Goal: Task Accomplishment & Management: Complete application form

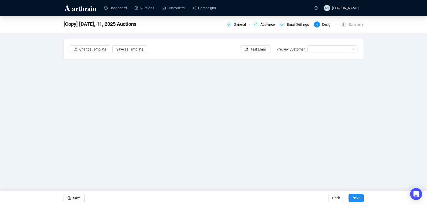
click at [383, 108] on div "[Copy] September 9, 10, 11, 2025 Auctions General Audience Email Settings 4 Des…" at bounding box center [213, 101] width 427 height 171
click at [20, 103] on div "[Copy] September 9, 10, 11, 2025 Auctions General Audience Email Settings 4 Des…" at bounding box center [213, 101] width 427 height 171
click at [75, 198] on span "Save" at bounding box center [77, 198] width 8 height 14
click at [71, 197] on icon "save" at bounding box center [70, 199] width 4 height 4
click at [380, 150] on div "[Copy] September 9, 10, 11, 2025 Auctions General Audience Email Settings 4 Des…" at bounding box center [213, 101] width 427 height 171
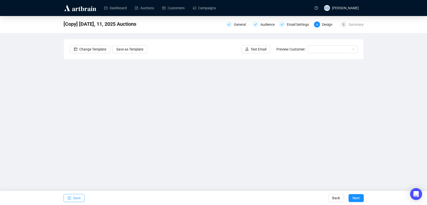
click at [78, 197] on span "Save" at bounding box center [77, 198] width 8 height 14
click at [262, 51] on span "Test Email" at bounding box center [259, 50] width 16 height 6
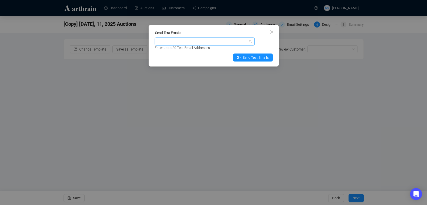
click at [193, 42] on div at bounding box center [202, 41] width 93 height 7
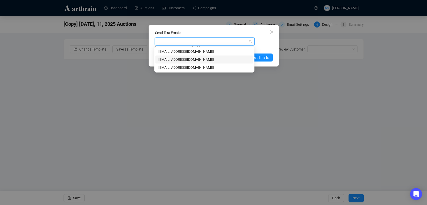
click at [190, 59] on div "[EMAIL_ADDRESS][DOMAIN_NAME]" at bounding box center [204, 60] width 92 height 6
click at [268, 44] on div "marketing@brunkauctions.com Enter up to 20 Test Email Addresses" at bounding box center [214, 44] width 118 height 13
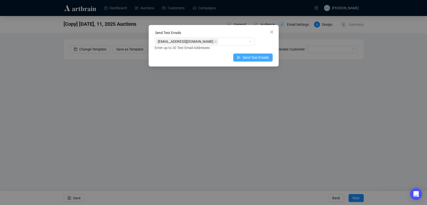
click at [266, 60] on span "Send Test Emails" at bounding box center [256, 58] width 26 height 6
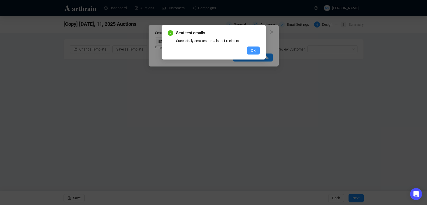
click at [253, 50] on span "OK" at bounding box center [253, 51] width 5 height 6
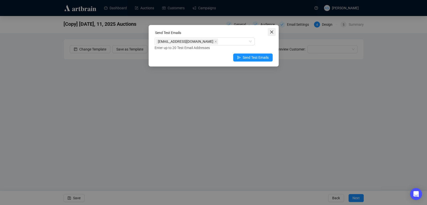
click at [272, 30] on icon "close" at bounding box center [272, 32] width 4 height 4
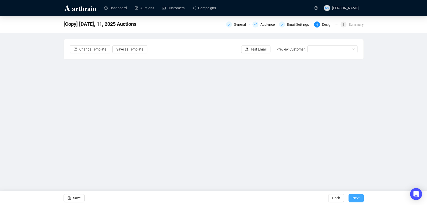
click at [354, 198] on span "Next" at bounding box center [356, 198] width 7 height 14
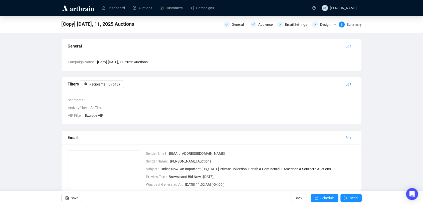
click at [347, 45] on span "Edit" at bounding box center [349, 47] width 6 height 6
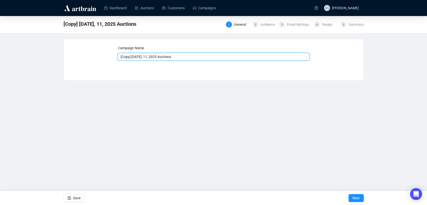
click at [127, 57] on input "[Copy] September 9, 10, 11, 2025 Auctions" at bounding box center [214, 57] width 192 height 8
type input "[Reminder] [DATE], 11, 2025 Auctions"
click at [74, 201] on span "Save" at bounding box center [77, 198] width 8 height 14
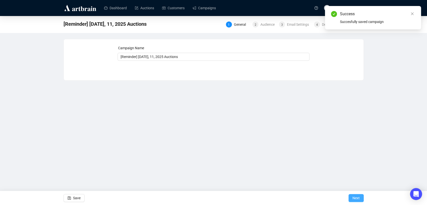
click at [357, 199] on span "Next" at bounding box center [356, 198] width 7 height 14
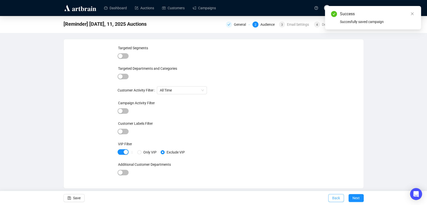
click at [333, 198] on span "Back" at bounding box center [337, 198] width 8 height 14
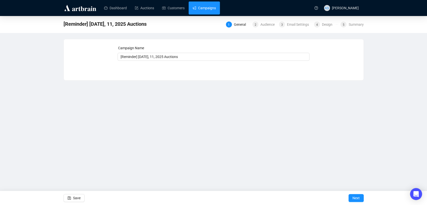
click at [207, 7] on link "Campaigns" at bounding box center [204, 8] width 23 height 13
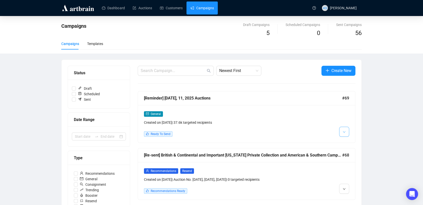
click at [339, 135] on button "button" at bounding box center [344, 132] width 10 height 10
click at [345, 143] on img at bounding box center [345, 142] width 4 height 4
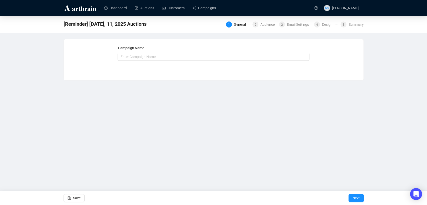
type input "[Reminder] [DATE], 11, 2025 Auctions"
click at [359, 200] on span "Next" at bounding box center [356, 198] width 7 height 14
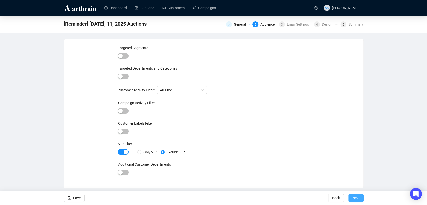
click at [361, 201] on button "Next" at bounding box center [356, 198] width 15 height 8
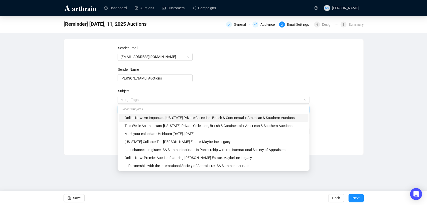
drag, startPoint x: 138, startPoint y: 98, endPoint x: 103, endPoint y: 98, distance: 35.6
click at [103, 98] on div "Sender Email newsletter@brunkauctions.com Sender Name Brunk Auctions Subject Me…" at bounding box center [214, 93] width 288 height 96
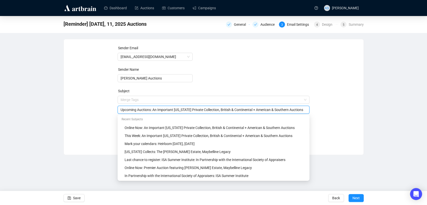
drag, startPoint x: 289, startPoint y: 108, endPoint x: 306, endPoint y: 109, distance: 16.3
click at [306, 109] on input "Upcoming Auctions: An Important Maryland Private Collection, British & Continen…" at bounding box center [214, 110] width 186 height 6
click at [135, 108] on input "Upcoming Auctions: An Important Maryland Private Collection, British & Continen…" at bounding box center [214, 110] width 186 height 6
click at [139, 108] on input "Upcoming Auctions: An Important Maryland Private Collection, British & Continen…" at bounding box center [214, 110] width 186 height 6
type input "Upcoming Autumn Auctions: An Important Maryland Private Collection, British & C…"
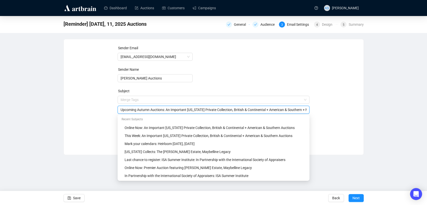
click at [74, 130] on div "Sender Email newsletter@brunkauctions.com Sender Name Brunk Auctions Subject Me…" at bounding box center [214, 93] width 288 height 96
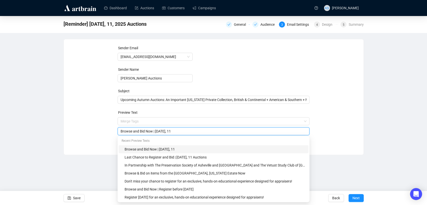
drag, startPoint x: 197, startPoint y: 129, endPoint x: 102, endPoint y: 129, distance: 94.6
click at [102, 129] on div "Sender Email newsletter@brunkauctions.com Sender Name Brunk Auctions Subject Up…" at bounding box center [214, 93] width 288 height 96
type input "Three"
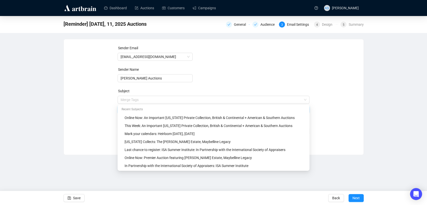
drag, startPoint x: 165, startPoint y: 99, endPoint x: 85, endPoint y: 98, distance: 79.9
click at [85, 98] on div "Sender Email newsletter@brunkauctions.com Sender Name Brunk Auctions Subject Me…" at bounding box center [214, 93] width 288 height 96
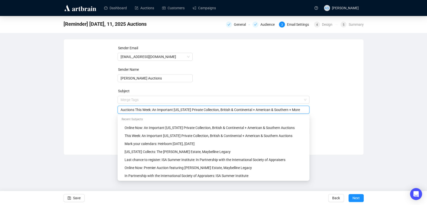
type input "Auctions This Week: An Important Maryland Private Collection, British & Contine…"
click at [114, 102] on div "Sender Email newsletter@brunkauctions.com Sender Name Brunk Auctions Subject Me…" at bounding box center [214, 93] width 288 height 96
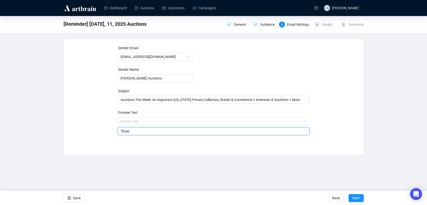
drag, startPoint x: 146, startPoint y: 129, endPoint x: 104, endPoint y: 129, distance: 42.1
click at [104, 129] on div "Sender Email newsletter@brunkauctions.com Sender Name Brunk Auctions Subject Au…" at bounding box center [214, 93] width 288 height 96
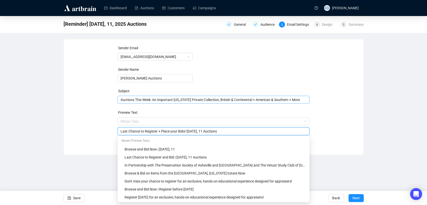
type input "Last Chance to Register + Place your Bids! September 9, 10, 11 Auctions"
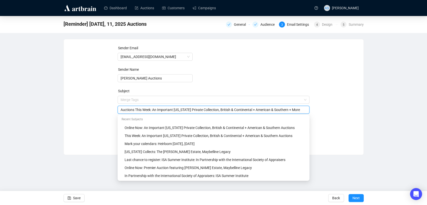
drag, startPoint x: 304, startPoint y: 98, endPoint x: 288, endPoint y: 105, distance: 17.6
click at [288, 105] on div "Merge Tags Auctions This Week: An Important Maryland Private Collection, Britis…" at bounding box center [214, 105] width 192 height 18
type input "Auctions This Week: An Important Maryland Private Collection, British & Contine…"
click at [340, 106] on div "Sender Email newsletter@brunkauctions.com Sender Name Brunk Auctions Subject Me…" at bounding box center [214, 93] width 288 height 96
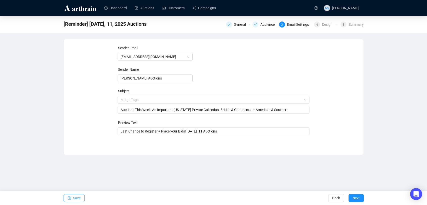
click at [78, 199] on span "Save" at bounding box center [77, 198] width 8 height 14
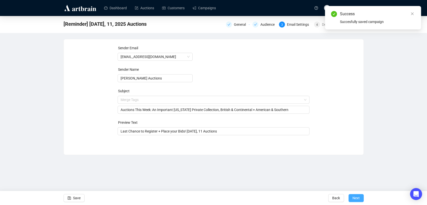
click at [355, 201] on span "Next" at bounding box center [356, 198] width 7 height 14
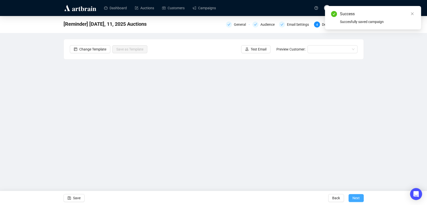
click at [354, 198] on span "Next" at bounding box center [356, 198] width 7 height 14
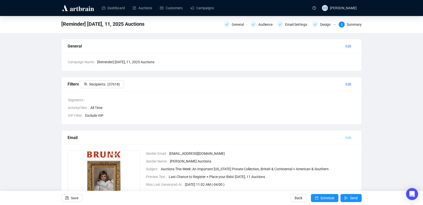
click at [348, 136] on span "Edit" at bounding box center [349, 138] width 6 height 6
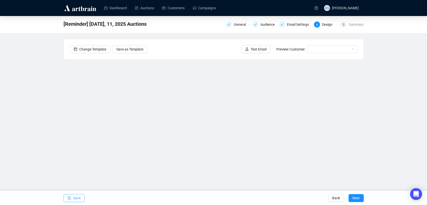
click at [70, 198] on icon "save" at bounding box center [69, 198] width 3 height 3
click at [254, 49] on span "Test Email" at bounding box center [259, 50] width 16 height 6
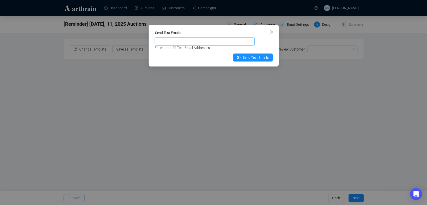
click at [218, 42] on div at bounding box center [202, 41] width 93 height 7
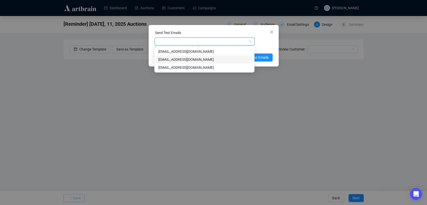
click at [201, 59] on div "[EMAIL_ADDRESS][DOMAIN_NAME]" at bounding box center [204, 60] width 92 height 6
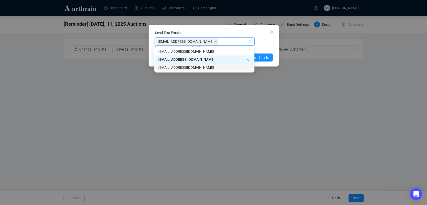
click at [268, 45] on div "Enter up to 20 Test Email Addresses" at bounding box center [214, 48] width 118 height 6
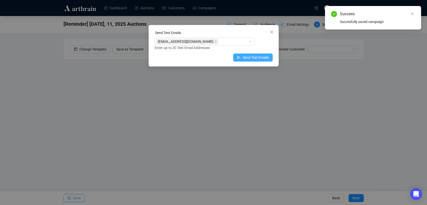
click at [258, 60] on span "Send Test Emails" at bounding box center [256, 58] width 26 height 6
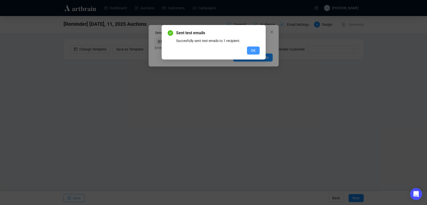
click at [254, 49] on span "OK" at bounding box center [253, 51] width 5 height 6
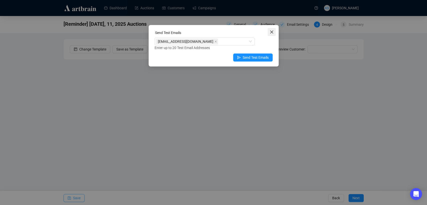
click at [271, 29] on button "Close" at bounding box center [272, 32] width 8 height 8
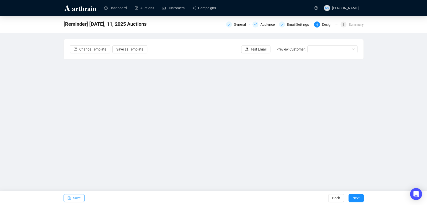
click at [78, 198] on span "Save" at bounding box center [77, 198] width 8 height 14
drag, startPoint x: 73, startPoint y: 200, endPoint x: 86, endPoint y: 205, distance: 13.9
click at [73, 200] on span "Save" at bounding box center [77, 198] width 8 height 14
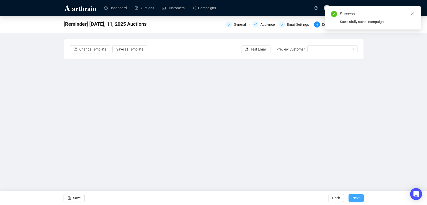
click at [358, 199] on span "Next" at bounding box center [356, 198] width 7 height 14
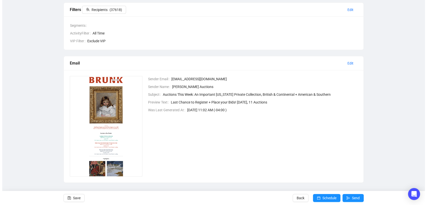
scroll to position [77, 0]
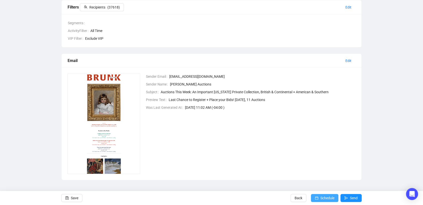
click at [325, 200] on span "Schedule" at bounding box center [327, 198] width 14 height 14
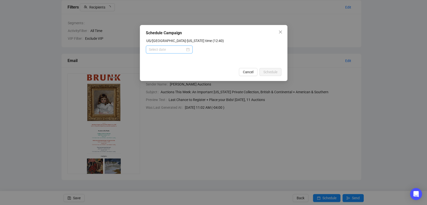
click at [176, 47] on div at bounding box center [169, 50] width 47 height 8
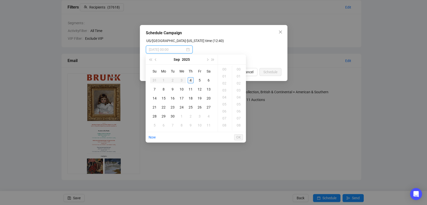
type input "2025-09-04 00:00"
click at [166, 92] on div "8" at bounding box center [164, 89] width 6 height 6
click at [228, 126] on div "08" at bounding box center [225, 125] width 12 height 7
type input "2025-09-08 08:00"
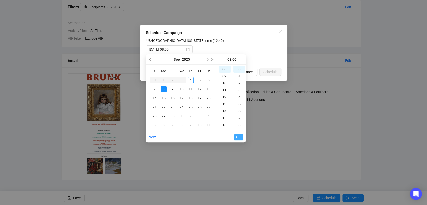
click at [240, 138] on span "OK" at bounding box center [238, 138] width 5 height 10
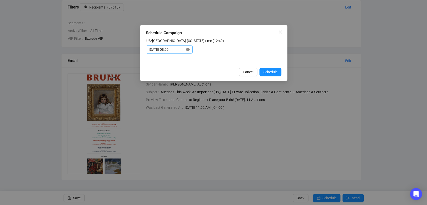
click at [187, 49] on icon "close-circle" at bounding box center [188, 50] width 4 height 4
drag, startPoint x: 187, startPoint y: 48, endPoint x: 184, endPoint y: 53, distance: 6.1
click at [187, 48] on div at bounding box center [169, 50] width 41 height 6
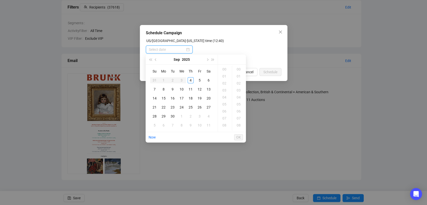
scroll to position [0, 0]
click at [163, 90] on div "8" at bounding box center [164, 89] width 6 height 6
click at [225, 110] on div "10" at bounding box center [225, 111] width 12 height 7
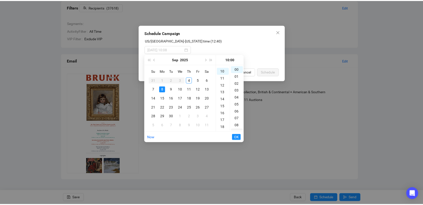
scroll to position [70, 0]
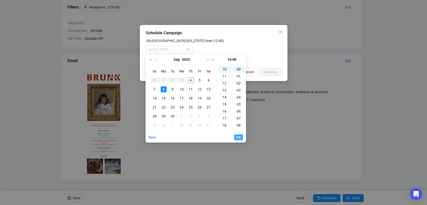
type input "2025-09-08 10:00"
click at [239, 137] on span "OK" at bounding box center [238, 138] width 5 height 10
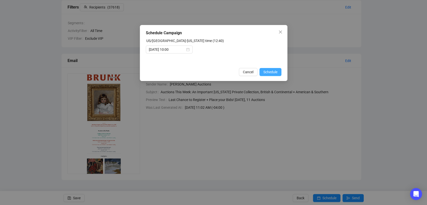
click at [268, 72] on span "Schedule" at bounding box center [271, 72] width 14 height 6
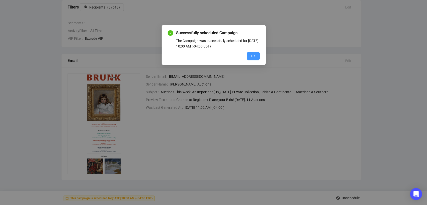
click at [253, 54] on span "OK" at bounding box center [253, 56] width 5 height 6
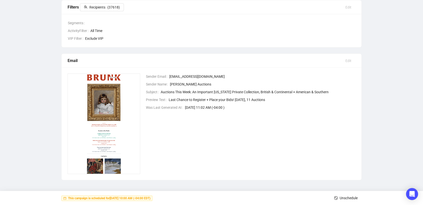
scroll to position [0, 0]
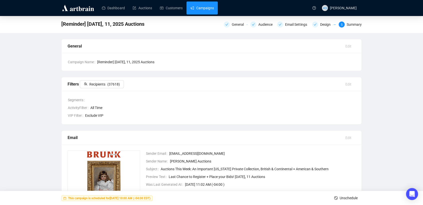
click at [192, 9] on link "Campaigns" at bounding box center [202, 8] width 23 height 13
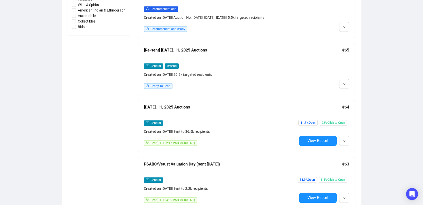
scroll to position [250, 0]
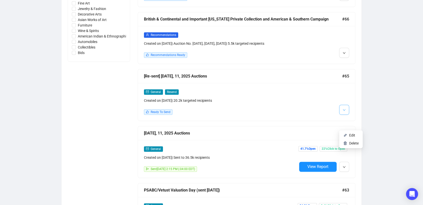
click at [346, 115] on button "button" at bounding box center [344, 110] width 10 height 10
click at [348, 136] on li "Edit" at bounding box center [351, 135] width 22 height 8
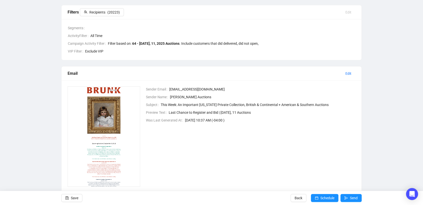
scroll to position [83, 0]
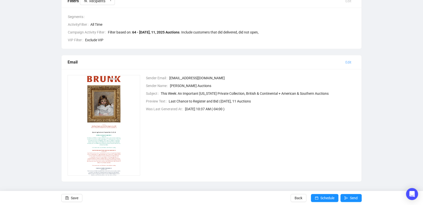
click at [351, 62] on span "Edit" at bounding box center [349, 63] width 6 height 6
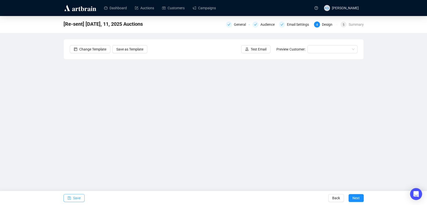
click at [81, 200] on button "Save" at bounding box center [74, 198] width 21 height 8
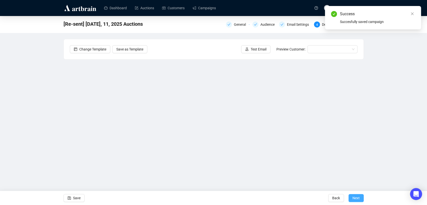
click at [354, 198] on span "Next" at bounding box center [356, 198] width 7 height 14
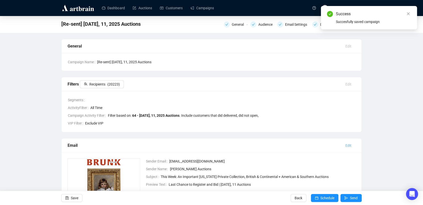
click at [349, 145] on span "Edit" at bounding box center [349, 146] width 6 height 6
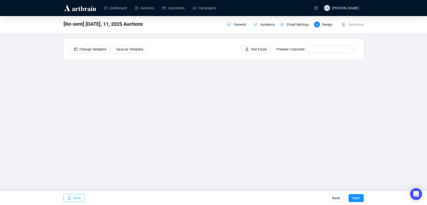
click at [80, 196] on button "Save" at bounding box center [74, 198] width 21 height 8
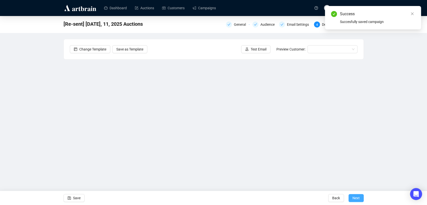
click at [354, 199] on span "Next" at bounding box center [356, 198] width 7 height 14
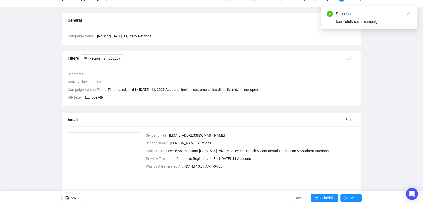
scroll to position [56, 0]
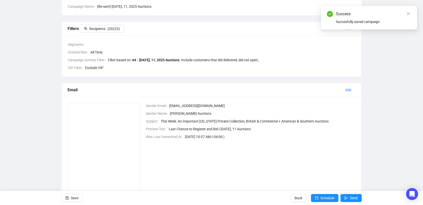
click at [169, 122] on span "This Week: An Important Maryland Private Collection, British & Continental + Am…" at bounding box center [258, 122] width 195 height 6
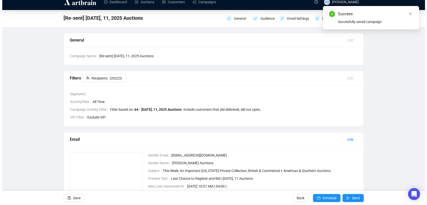
scroll to position [0, 0]
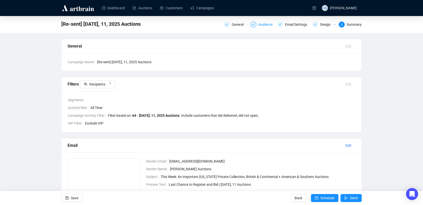
click at [254, 25] on icon "check" at bounding box center [253, 24] width 3 height 3
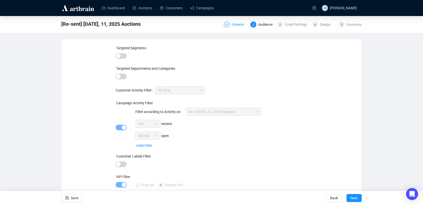
click at [239, 25] on div "General" at bounding box center [239, 25] width 15 height 6
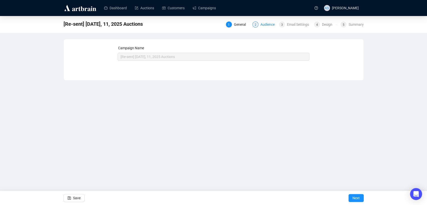
click at [266, 24] on div "Audience" at bounding box center [269, 25] width 17 height 6
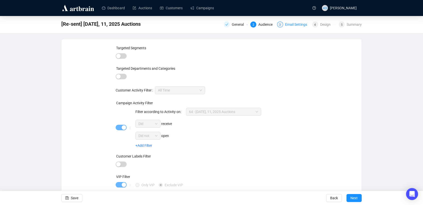
click at [292, 24] on div "Email Settings" at bounding box center [297, 25] width 25 height 6
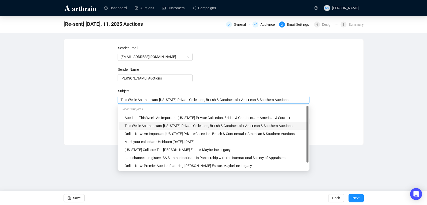
drag, startPoint x: 136, startPoint y: 97, endPoint x: 117, endPoint y: 97, distance: 18.5
click at [118, 97] on div "This Week: An Important Maryland Private Collection, British & Continental + Am…" at bounding box center [214, 100] width 192 height 8
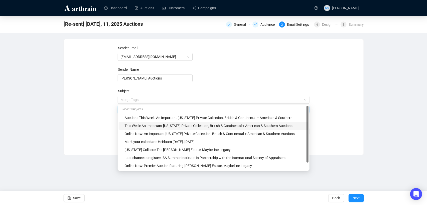
drag, startPoint x: 136, startPoint y: 100, endPoint x: 114, endPoint y: 99, distance: 22.3
click at [114, 99] on div "Sender Email newsletter@brunkauctions.com Sender Name Brunk Auctions Subject Me…" at bounding box center [214, 93] width 288 height 96
click at [136, 97] on input "search" at bounding box center [212, 100] width 182 height 8
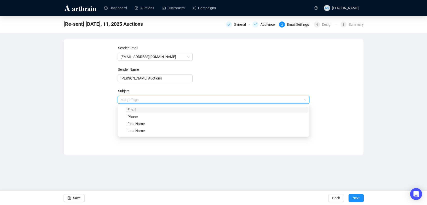
click at [134, 100] on input "search" at bounding box center [212, 100] width 182 height 8
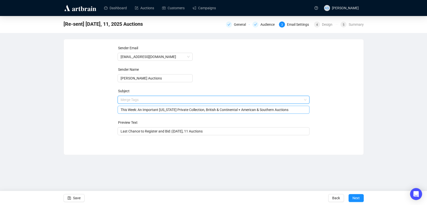
click at [129, 111] on input "This Week: An Important Maryland Private Collection, British & Continental + Am…" at bounding box center [214, 110] width 186 height 6
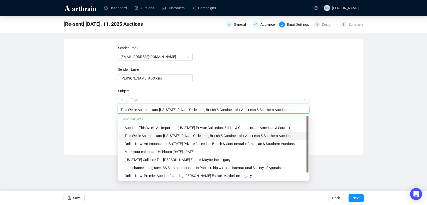
drag, startPoint x: 135, startPoint y: 110, endPoint x: 104, endPoint y: 109, distance: 31.3
click at [104, 109] on div "Sender Email newsletter@brunkauctions.com Sender Name Brunk Auctions Subject Me…" at bounding box center [214, 93] width 288 height 96
type input "In Case You Missed It: An Important Maryland Private Collection, British & Cont…"
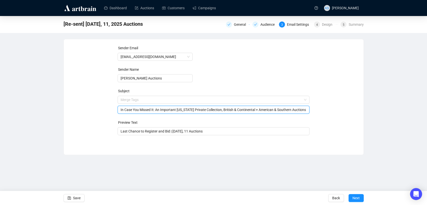
click at [71, 118] on div "Sender Email newsletter@brunkauctions.com Sender Name Brunk Auctions Subject Me…" at bounding box center [214, 93] width 288 height 96
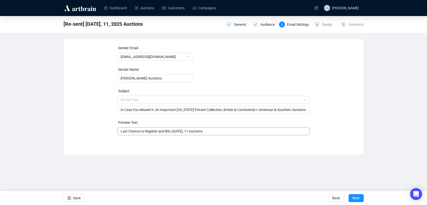
drag, startPoint x: 166, startPoint y: 133, endPoint x: 171, endPoint y: 133, distance: 5.1
click at [167, 133] on input "Last Chance to Register and Bid | September 9, 10, 11 Auctions" at bounding box center [214, 132] width 186 height 6
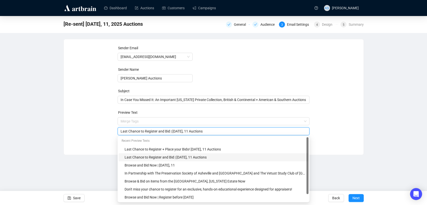
click at [169, 131] on input "Last Chance to Register and Bid | September 9, 10, 11 Auctions" at bounding box center [214, 132] width 186 height 6
drag, startPoint x: 169, startPoint y: 131, endPoint x: 106, endPoint y: 129, distance: 63.1
click at [106, 129] on div "Sender Email newsletter@brunkauctions.com Sender Name Brunk Auctions Subject In…" at bounding box center [214, 93] width 288 height 96
type input "Register to Bid in three Exciting Auctions | September 9, 10, 11 Auctions"
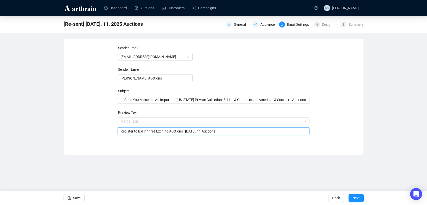
click at [107, 129] on div "Sender Email newsletter@brunkauctions.com Sender Name Brunk Auctions Subject In…" at bounding box center [214, 93] width 288 height 96
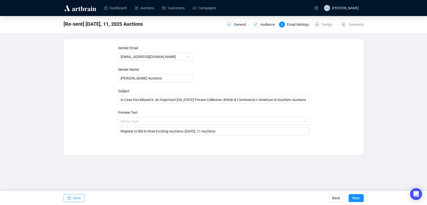
click at [80, 200] on span "Save" at bounding box center [77, 198] width 8 height 14
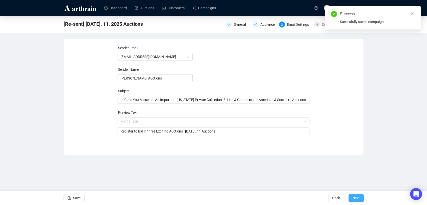
click at [354, 197] on span "Next" at bounding box center [356, 198] width 7 height 14
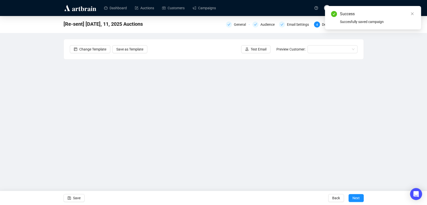
click at [354, 197] on span "Next" at bounding box center [356, 198] width 7 height 14
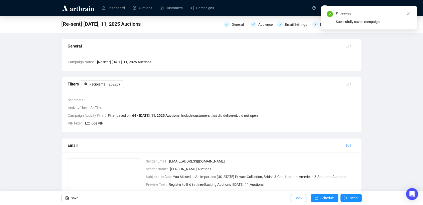
click at [295, 199] on span "Back" at bounding box center [299, 198] width 8 height 14
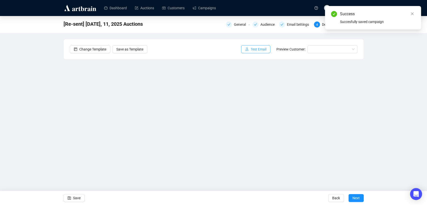
click at [255, 51] on span "Test Email" at bounding box center [259, 50] width 16 height 6
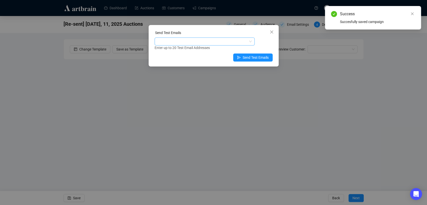
click at [168, 41] on div at bounding box center [202, 41] width 93 height 7
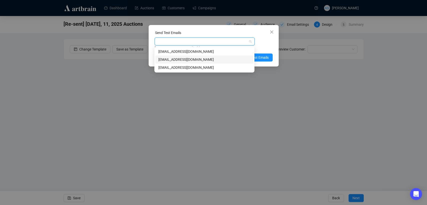
click at [173, 57] on div "[EMAIL_ADDRESS][DOMAIN_NAME]" at bounding box center [204, 60] width 92 height 6
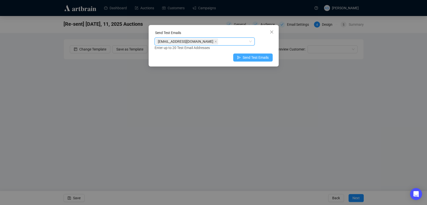
click at [254, 58] on span "Send Test Emails" at bounding box center [256, 58] width 26 height 6
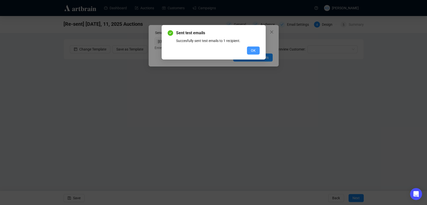
click at [254, 50] on span "OK" at bounding box center [253, 51] width 5 height 6
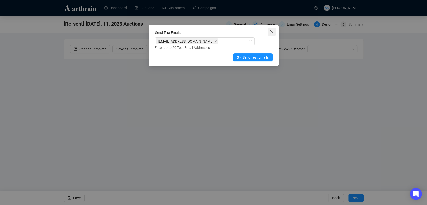
click at [273, 32] on icon "close" at bounding box center [272, 32] width 4 height 4
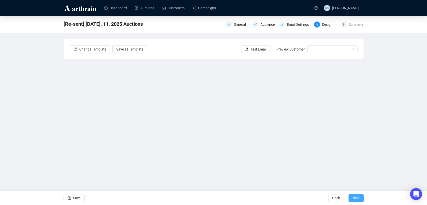
click at [359, 197] on span "Next" at bounding box center [356, 198] width 7 height 14
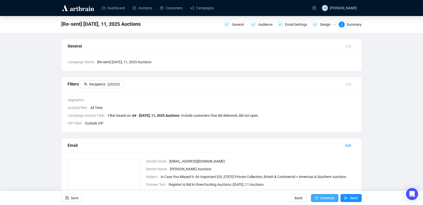
click at [322, 201] on span "Schedule" at bounding box center [327, 198] width 14 height 14
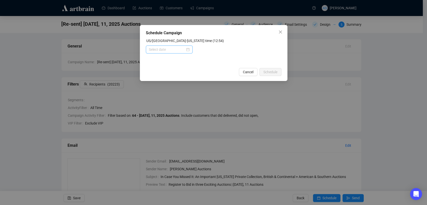
click at [188, 49] on div at bounding box center [169, 50] width 41 height 6
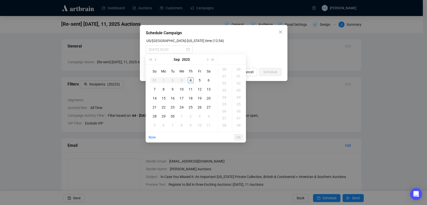
click at [192, 80] on div "4" at bounding box center [191, 80] width 6 height 6
click at [225, 77] on div "14" at bounding box center [225, 76] width 12 height 7
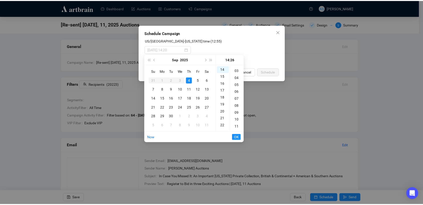
scroll to position [0, 0]
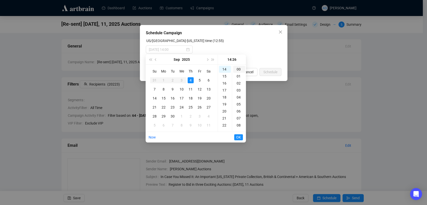
click at [238, 70] on div "00" at bounding box center [239, 69] width 12 height 7
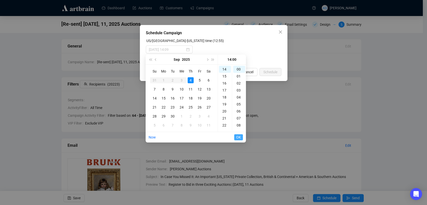
type input "2025-09-04 14:00"
click at [237, 138] on span "OK" at bounding box center [238, 138] width 5 height 10
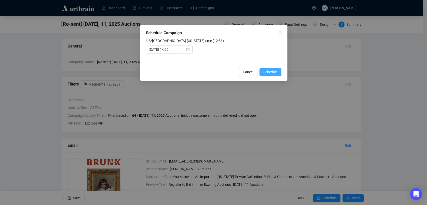
click at [273, 73] on span "Schedule" at bounding box center [271, 72] width 14 height 6
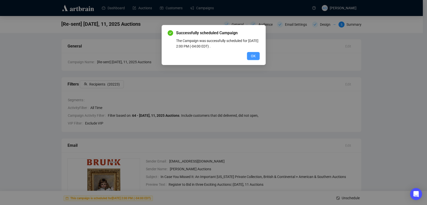
click at [255, 58] on span "OK" at bounding box center [253, 56] width 5 height 6
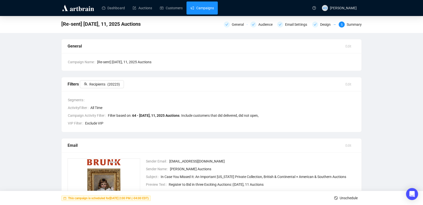
click at [199, 13] on link "Campaigns" at bounding box center [202, 8] width 23 height 13
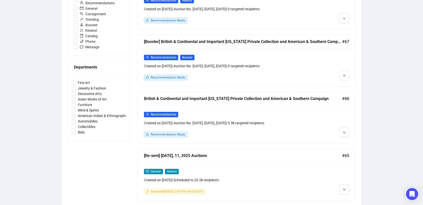
scroll to position [195, 0]
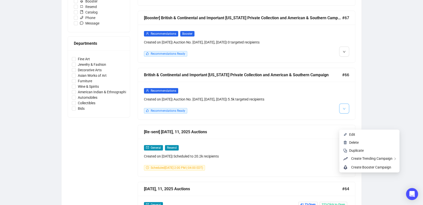
click at [344, 112] on span "button" at bounding box center [344, 108] width 3 height 6
click at [348, 137] on li "Edit" at bounding box center [369, 135] width 58 height 8
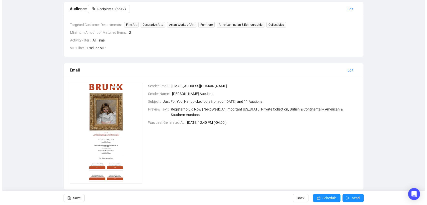
scroll to position [138, 0]
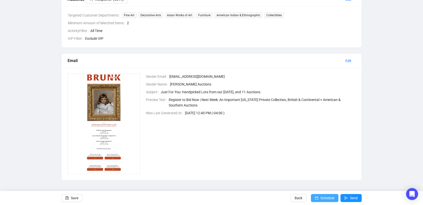
click at [320, 197] on span "Schedule" at bounding box center [327, 198] width 14 height 14
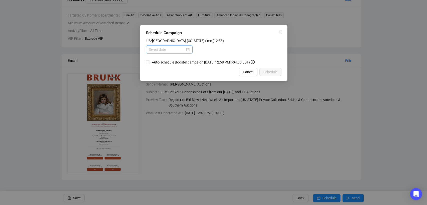
click at [190, 49] on div at bounding box center [169, 50] width 41 height 6
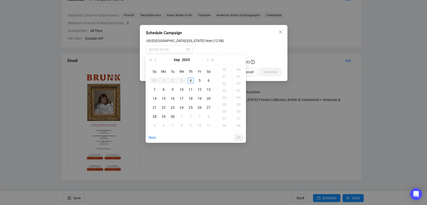
click at [190, 81] on div "4" at bounding box center [191, 81] width 6 height 6
click at [226, 71] on div "13" at bounding box center [225, 69] width 12 height 7
click at [239, 113] on div "30" at bounding box center [239, 111] width 12 height 7
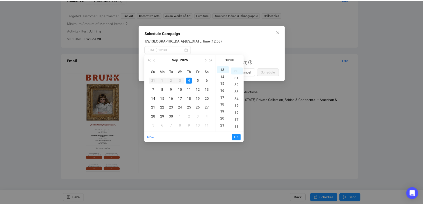
scroll to position [210, 0]
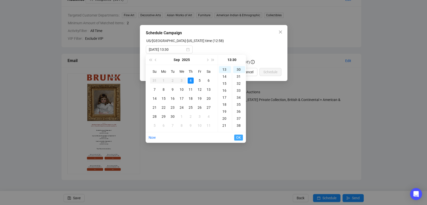
click at [238, 136] on span "OK" at bounding box center [238, 138] width 5 height 10
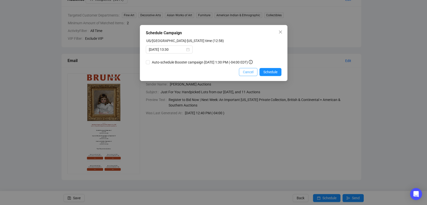
click at [246, 71] on span "Cancel" at bounding box center [248, 72] width 11 height 6
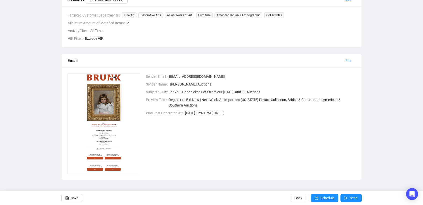
click at [348, 58] on span "Edit" at bounding box center [349, 61] width 6 height 6
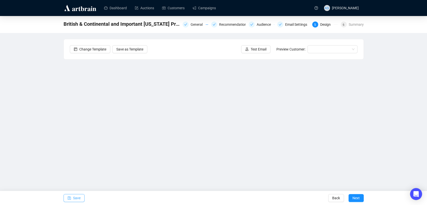
click at [74, 200] on span "Save" at bounding box center [77, 198] width 8 height 14
click at [261, 49] on span "Test Email" at bounding box center [259, 50] width 16 height 6
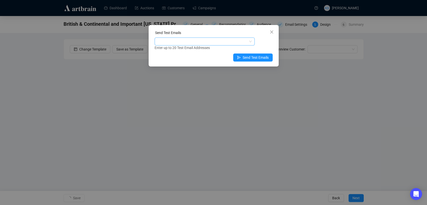
click at [217, 43] on div at bounding box center [202, 41] width 93 height 7
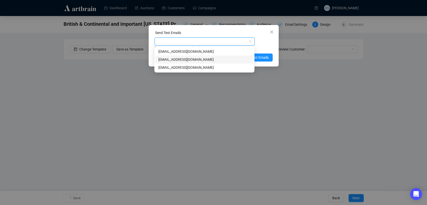
click at [207, 58] on div "[EMAIL_ADDRESS][DOMAIN_NAME]" at bounding box center [204, 60] width 92 height 6
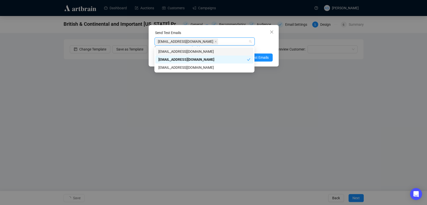
click at [264, 44] on div "marketing@brunkauctions.com Enter up to 20 Test Email Addresses" at bounding box center [214, 44] width 118 height 13
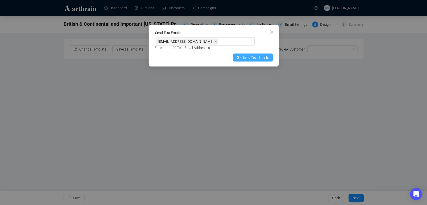
click at [260, 59] on span "Send Test Emails" at bounding box center [256, 58] width 26 height 6
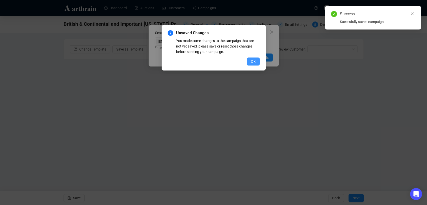
click at [255, 61] on span "OK" at bounding box center [253, 62] width 5 height 6
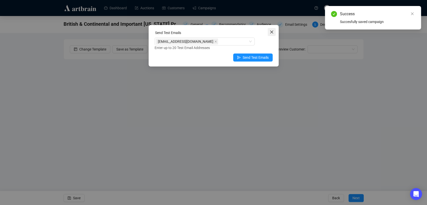
click at [271, 33] on icon "close" at bounding box center [271, 32] width 3 height 3
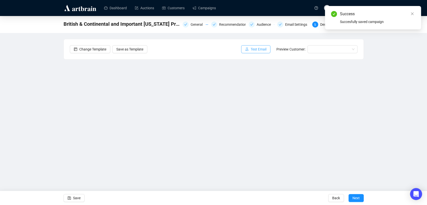
click at [256, 51] on span "Test Email" at bounding box center [259, 50] width 16 height 6
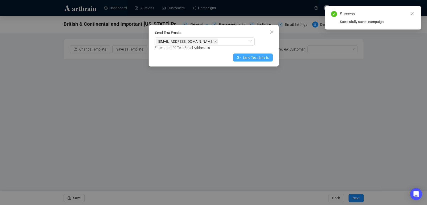
click at [249, 59] on span "Send Test Emails" at bounding box center [256, 58] width 26 height 6
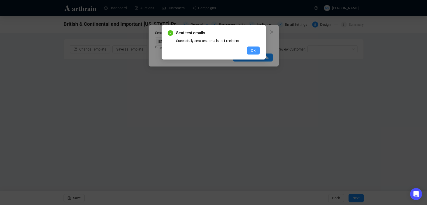
click at [255, 51] on span "OK" at bounding box center [253, 51] width 5 height 6
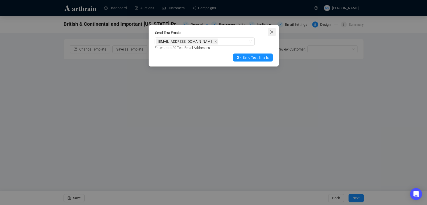
click at [271, 33] on icon "close" at bounding box center [272, 32] width 4 height 4
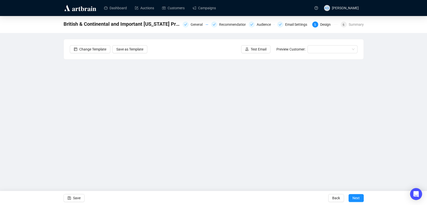
click at [385, 132] on div "British & Continental and Important Maryland Private Collection and American & …" at bounding box center [213, 101] width 427 height 171
click at [70, 197] on icon "save" at bounding box center [70, 199] width 4 height 4
click at [75, 199] on span "Save" at bounding box center [77, 198] width 8 height 14
click at [356, 199] on span "Next" at bounding box center [356, 198] width 7 height 14
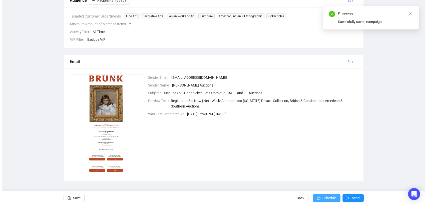
scroll to position [138, 0]
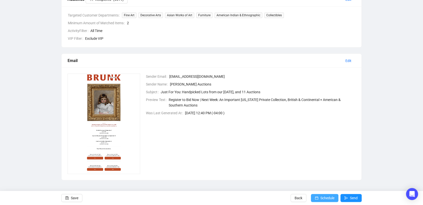
click at [325, 198] on span "Schedule" at bounding box center [327, 198] width 14 height 14
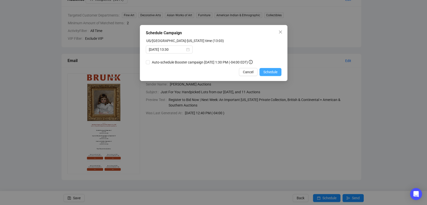
click at [272, 71] on span "Schedule" at bounding box center [271, 72] width 14 height 6
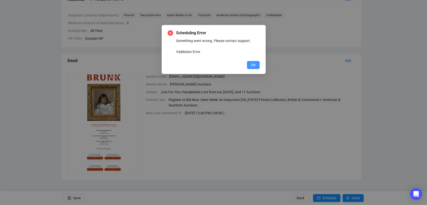
click at [255, 64] on span "OK" at bounding box center [253, 65] width 5 height 6
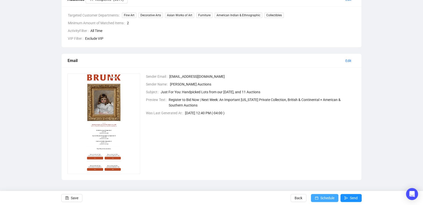
click at [328, 199] on span "Schedule" at bounding box center [327, 198] width 14 height 14
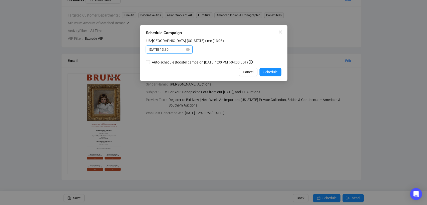
click at [177, 47] on input "2025-09-04 13:30" at bounding box center [167, 50] width 36 height 6
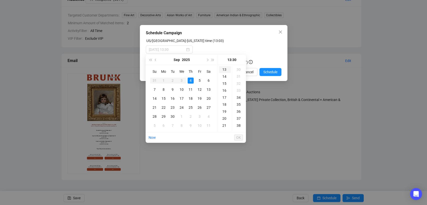
click at [227, 69] on div "13" at bounding box center [225, 69] width 12 height 7
click at [238, 105] on div "35" at bounding box center [239, 104] width 12 height 7
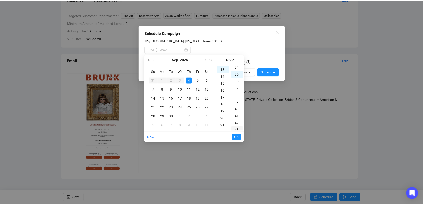
scroll to position [245, 0]
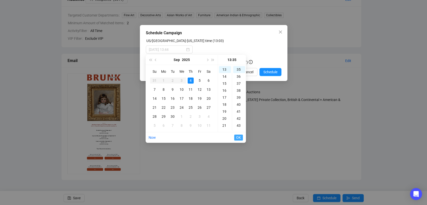
type input "2025-09-04 13:35"
click at [239, 136] on span "OK" at bounding box center [238, 138] width 5 height 10
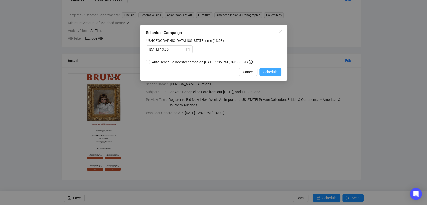
click at [269, 71] on span "Schedule" at bounding box center [271, 72] width 14 height 6
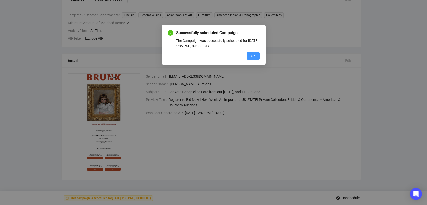
click at [253, 56] on span "OK" at bounding box center [253, 56] width 5 height 6
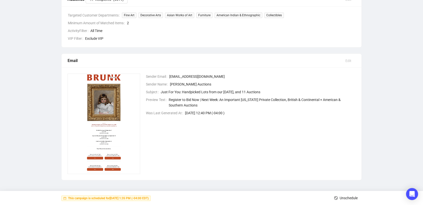
scroll to position [0, 0]
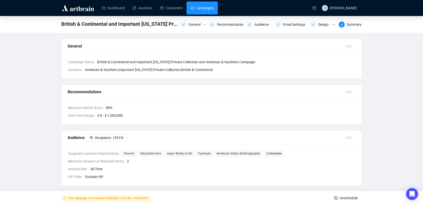
click at [191, 9] on link "Campaigns" at bounding box center [202, 8] width 23 height 13
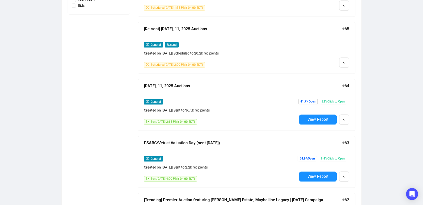
scroll to position [334, 0]
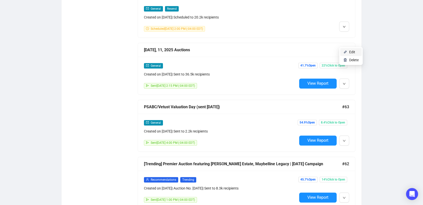
click at [348, 51] on li "Edit" at bounding box center [351, 52] width 22 height 8
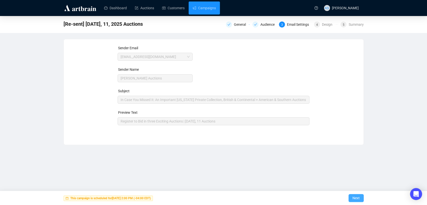
click at [353, 198] on span "Next" at bounding box center [356, 198] width 7 height 14
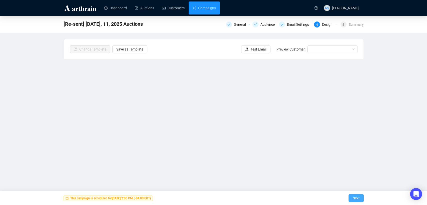
click at [357, 197] on span "Next" at bounding box center [356, 198] width 7 height 14
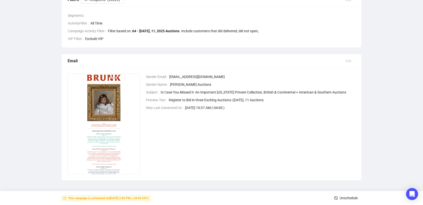
scroll to position [85, 0]
click at [348, 196] on span "Unschedule" at bounding box center [349, 198] width 18 height 14
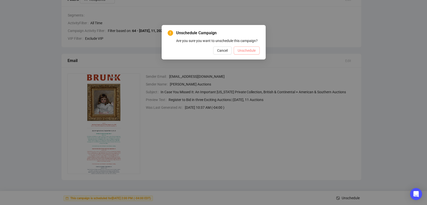
click at [247, 52] on span "Unschedule" at bounding box center [247, 51] width 18 height 6
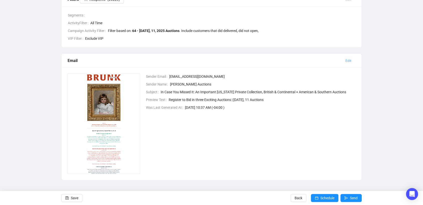
click at [351, 63] on span "Edit" at bounding box center [349, 61] width 6 height 6
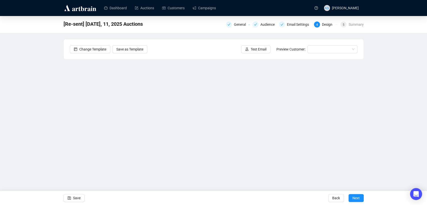
drag, startPoint x: 69, startPoint y: 199, endPoint x: 88, endPoint y: 199, distance: 19.0
click at [70, 199] on icon "save" at bounding box center [70, 199] width 4 height 4
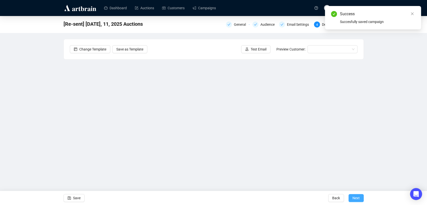
click at [355, 199] on span "Next" at bounding box center [356, 198] width 7 height 14
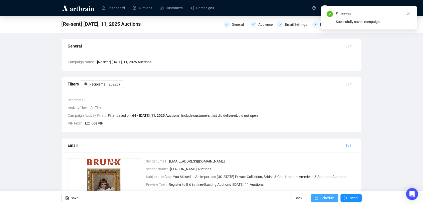
click at [326, 196] on span "Schedule" at bounding box center [327, 198] width 14 height 14
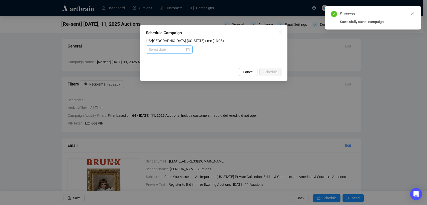
click at [187, 49] on div at bounding box center [169, 50] width 41 height 6
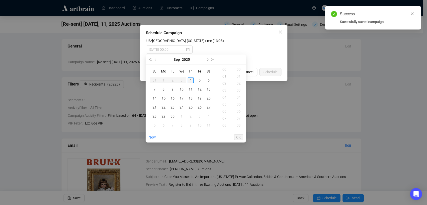
click at [190, 81] on div "4" at bounding box center [191, 80] width 6 height 6
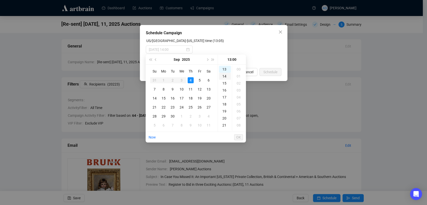
click at [224, 77] on div "14" at bounding box center [225, 76] width 12 height 7
click at [237, 88] on div "15" at bounding box center [239, 89] width 12 height 7
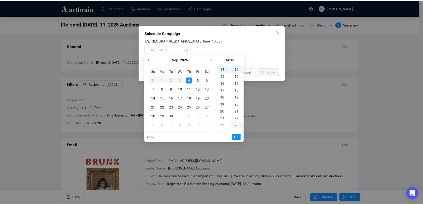
scroll to position [105, 0]
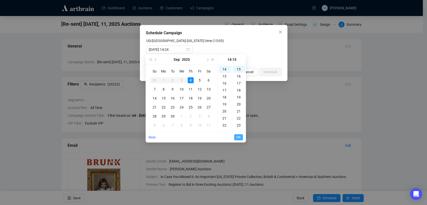
type input "2025-09-04 14:15"
click at [238, 137] on span "OK" at bounding box center [238, 138] width 5 height 10
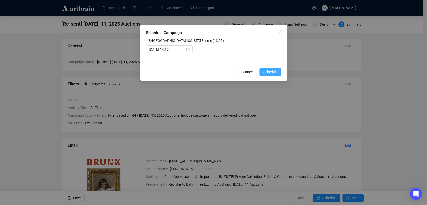
click at [269, 73] on span "Schedule" at bounding box center [271, 72] width 14 height 6
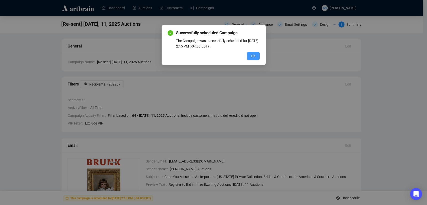
click at [258, 56] on button "OK" at bounding box center [253, 56] width 13 height 8
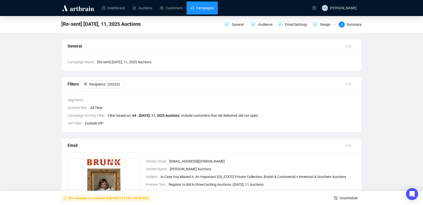
click at [200, 10] on link "Campaigns" at bounding box center [202, 8] width 23 height 13
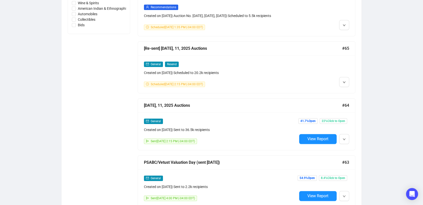
scroll to position [250, 0]
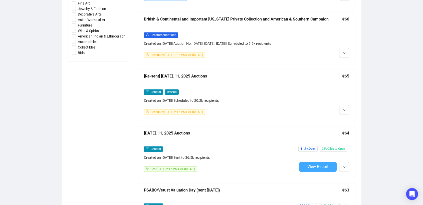
click at [318, 169] on span "View Report" at bounding box center [317, 167] width 21 height 5
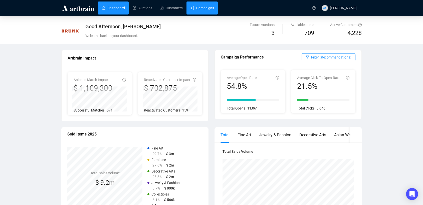
click at [199, 6] on link "Campaigns" at bounding box center [202, 8] width 23 height 13
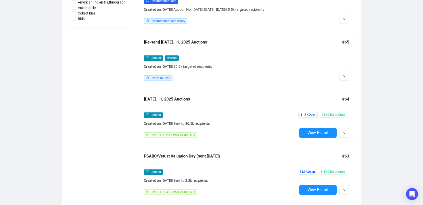
scroll to position [306, 0]
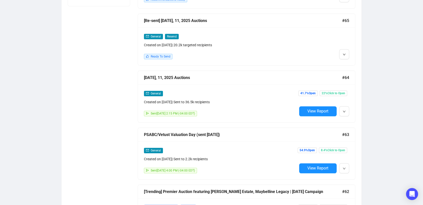
click at [95, 73] on div "Status Draft Scheduled Sent Date Range Type Recommendations General Consignment…" at bounding box center [99, 7] width 63 height 495
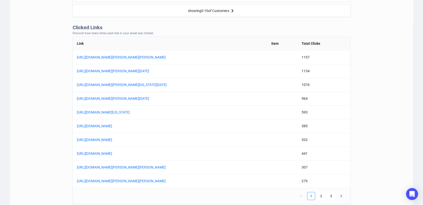
scroll to position [398, 0]
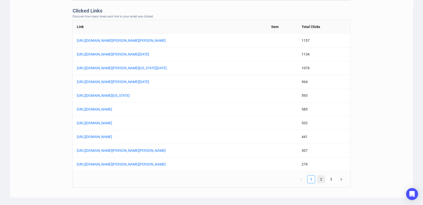
click at [321, 181] on link "2" at bounding box center [321, 180] width 8 height 8
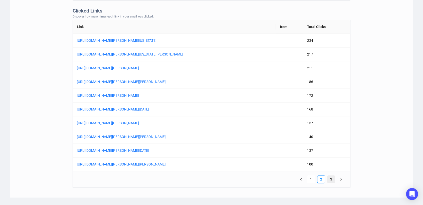
click at [333, 181] on link "3" at bounding box center [332, 180] width 8 height 8
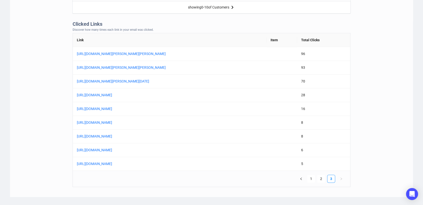
scroll to position [384, 0]
click at [323, 180] on link "2" at bounding box center [321, 180] width 8 height 8
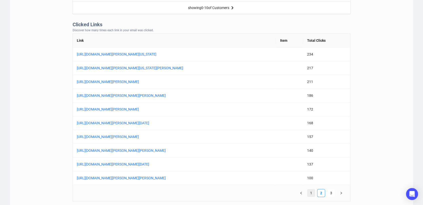
click at [312, 192] on link "1" at bounding box center [311, 194] width 8 height 8
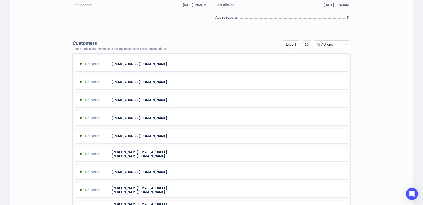
scroll to position [0, 0]
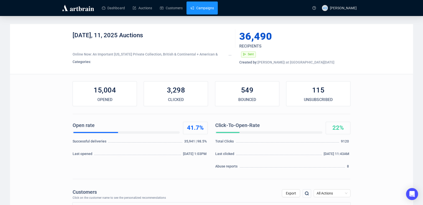
click at [205, 6] on link "Campaigns" at bounding box center [202, 8] width 23 height 13
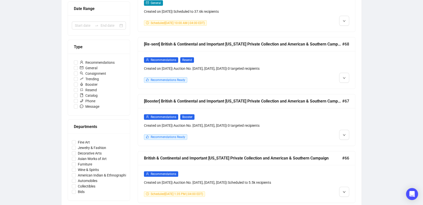
scroll to position [139, 0]
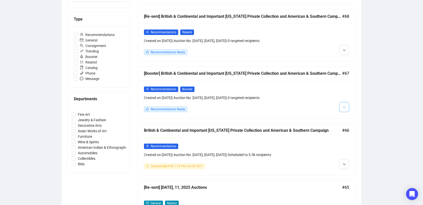
click at [344, 109] on icon "down" at bounding box center [344, 107] width 3 height 3
click at [343, 109] on icon "down" at bounding box center [344, 107] width 3 height 3
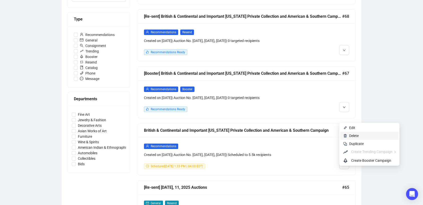
click at [353, 136] on span "Delete" at bounding box center [354, 136] width 10 height 4
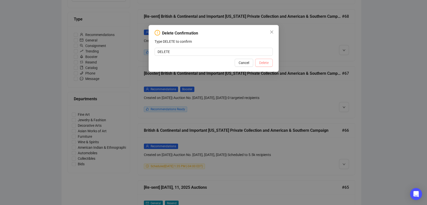
type input "DELETE"
click at [260, 60] on span "Delete" at bounding box center [264, 63] width 10 height 6
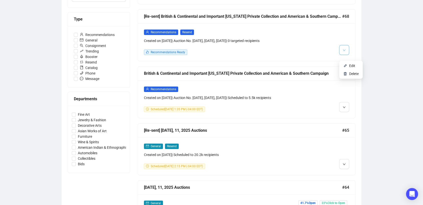
click at [343, 52] on icon "down" at bounding box center [344, 50] width 3 height 3
click at [351, 75] on span "Delete" at bounding box center [354, 74] width 10 height 4
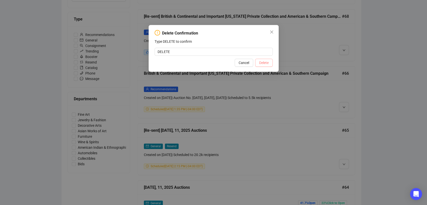
type input "DELETE"
click at [265, 63] on span "Delete" at bounding box center [264, 63] width 10 height 6
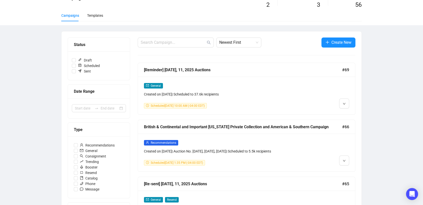
scroll to position [28, 0]
click at [347, 166] on button "button" at bounding box center [344, 161] width 10 height 10
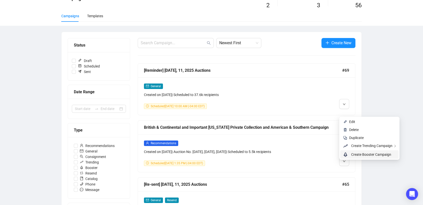
click at [358, 155] on span "Create Booster Campaign" at bounding box center [371, 155] width 40 height 4
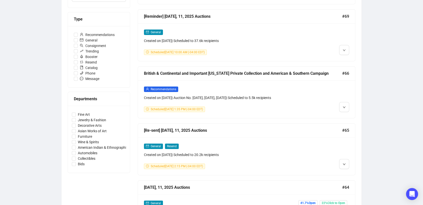
scroll to position [111, 0]
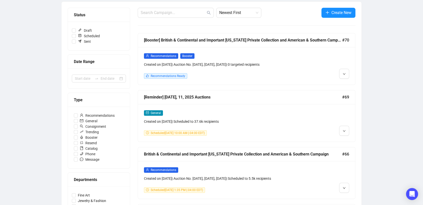
scroll to position [28, 0]
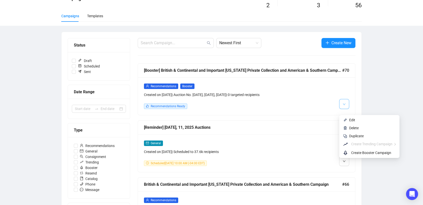
click at [345, 106] on icon "down" at bounding box center [344, 104] width 3 height 3
click at [347, 121] on img at bounding box center [345, 120] width 4 height 4
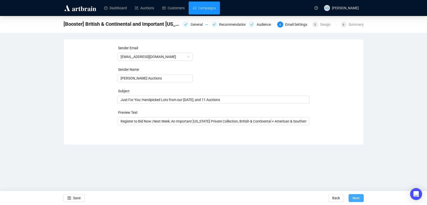
click at [358, 197] on span "Next" at bounding box center [356, 198] width 7 height 14
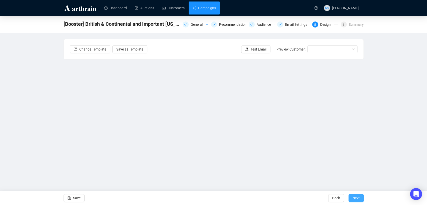
click at [353, 197] on span "Next" at bounding box center [356, 198] width 7 height 14
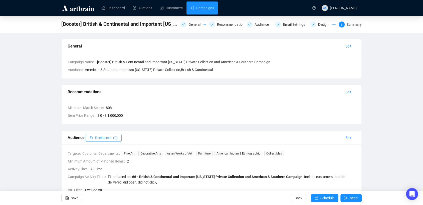
click at [106, 135] on span "Recipients" at bounding box center [103, 138] width 16 height 6
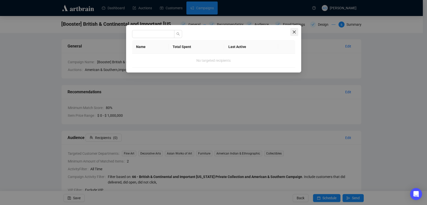
click at [296, 32] on span "Close" at bounding box center [294, 32] width 8 height 4
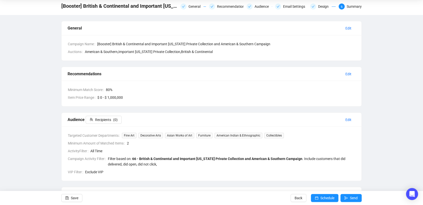
scroll to position [28, 0]
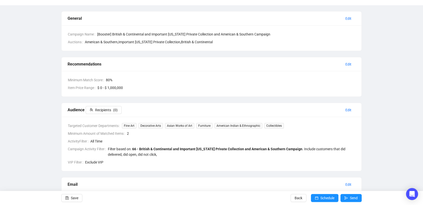
drag, startPoint x: 80, startPoint y: 200, endPoint x: 80, endPoint y: 204, distance: 4.5
click at [80, 200] on button "Save" at bounding box center [71, 198] width 21 height 8
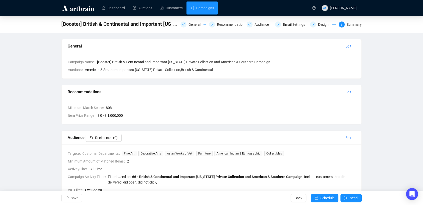
scroll to position [0, 0]
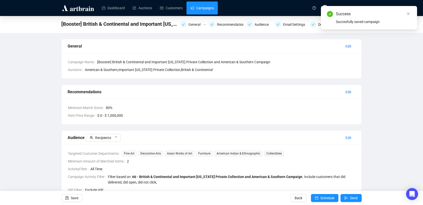
click at [192, 6] on link "Campaigns" at bounding box center [202, 8] width 23 height 13
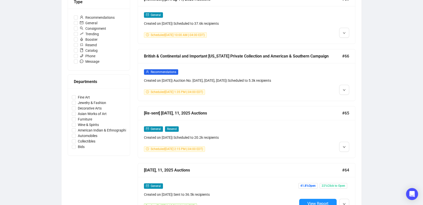
scroll to position [139, 0]
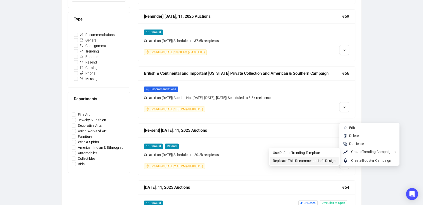
click at [325, 160] on span "Replicate This Recommendation's Design" at bounding box center [304, 161] width 63 height 4
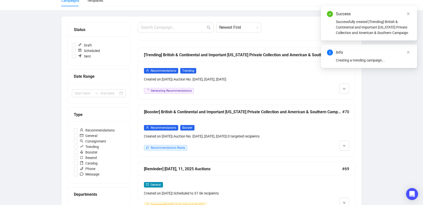
scroll to position [28, 0]
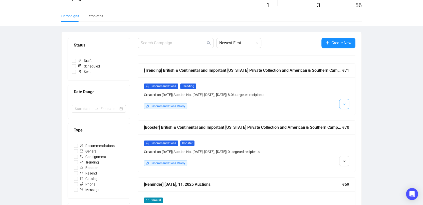
click at [348, 109] on button "button" at bounding box center [344, 104] width 10 height 10
click at [347, 119] on img at bounding box center [345, 120] width 4 height 4
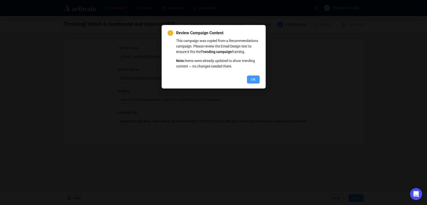
click at [252, 78] on span "OK" at bounding box center [253, 80] width 5 height 6
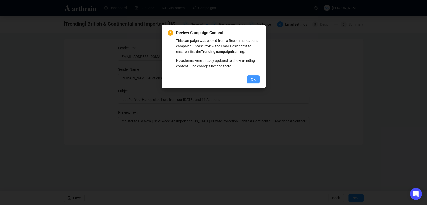
click at [254, 79] on span "OK" at bounding box center [253, 80] width 5 height 6
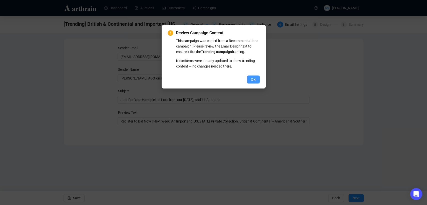
click at [258, 80] on button "OK" at bounding box center [253, 80] width 13 height 8
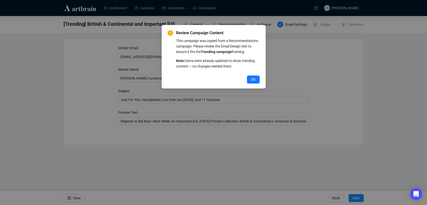
click at [258, 80] on button "OK" at bounding box center [253, 80] width 13 height 8
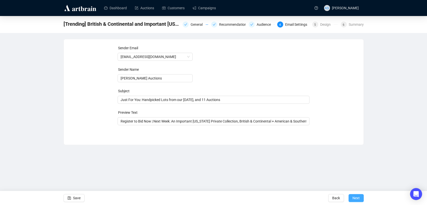
click at [357, 199] on span "Next" at bounding box center [356, 198] width 7 height 14
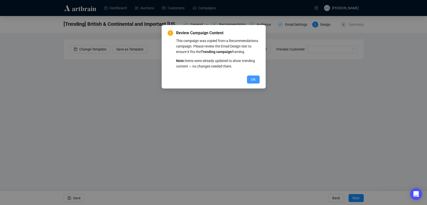
click at [250, 79] on button "OK" at bounding box center [253, 80] width 13 height 8
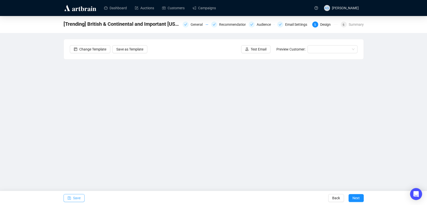
click at [76, 198] on span "Save" at bounding box center [77, 198] width 8 height 14
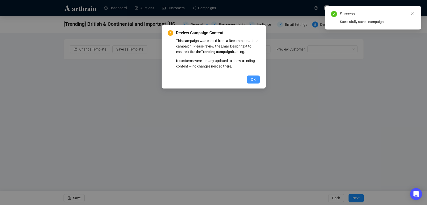
click at [255, 77] on span "OK" at bounding box center [253, 80] width 5 height 6
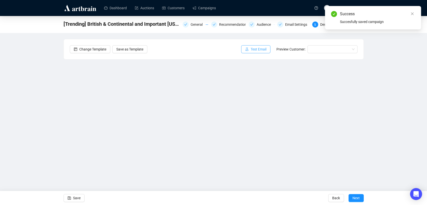
click at [259, 48] on span "Test Email" at bounding box center [259, 50] width 16 height 6
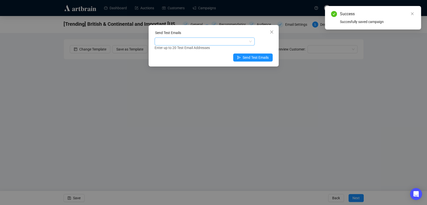
click at [230, 42] on div at bounding box center [202, 41] width 93 height 7
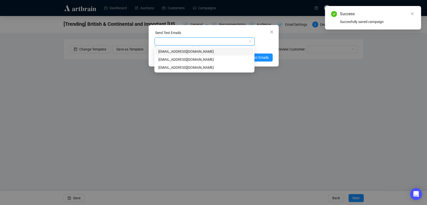
click at [207, 62] on div "[EMAIL_ADDRESS][DOMAIN_NAME]" at bounding box center [204, 60] width 92 height 6
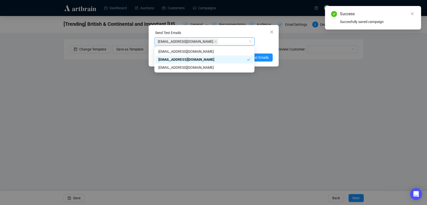
click at [268, 47] on div "Enter up to 20 Test Email Addresses" at bounding box center [214, 48] width 118 height 6
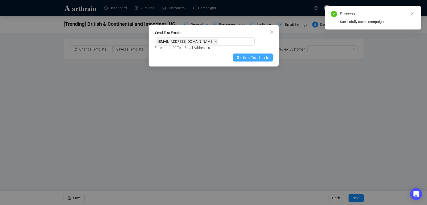
click at [263, 58] on span "Send Test Emails" at bounding box center [256, 58] width 26 height 6
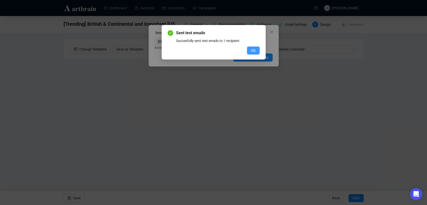
click at [253, 51] on span "OK" at bounding box center [253, 51] width 5 height 6
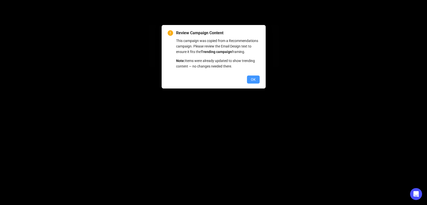
click at [255, 79] on span "OK" at bounding box center [253, 80] width 5 height 6
click at [253, 79] on span "OK" at bounding box center [253, 80] width 5 height 6
click at [252, 79] on span "OK" at bounding box center [253, 80] width 5 height 6
click at [249, 80] on button "OK" at bounding box center [253, 80] width 13 height 8
click at [248, 81] on button "OK" at bounding box center [253, 80] width 13 height 8
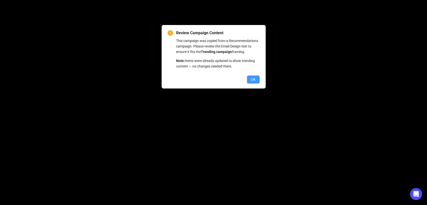
click at [249, 81] on button "OK" at bounding box center [253, 80] width 13 height 8
click at [251, 80] on button "OK" at bounding box center [253, 80] width 13 height 8
click at [252, 78] on span "OK" at bounding box center [253, 80] width 5 height 6
click at [253, 79] on span "OK" at bounding box center [253, 80] width 5 height 6
click at [254, 81] on span "OK" at bounding box center [253, 80] width 5 height 6
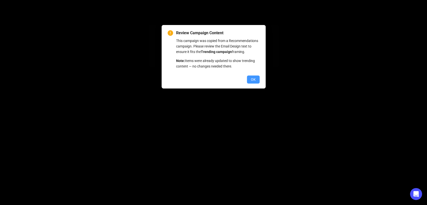
click at [253, 80] on span "OK" at bounding box center [253, 80] width 5 height 6
click at [254, 80] on span "OK" at bounding box center [253, 80] width 5 height 6
click at [253, 82] on span "OK" at bounding box center [253, 80] width 5 height 6
click at [254, 81] on span "OK" at bounding box center [253, 80] width 5 height 6
click at [254, 80] on span "OK" at bounding box center [253, 80] width 5 height 6
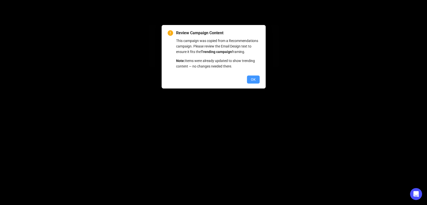
click at [255, 80] on span "OK" at bounding box center [253, 80] width 5 height 6
click at [255, 80] on div "Review Campaign Content This campaign was copied from a Recommendations campaig…" at bounding box center [213, 102] width 427 height 205
click at [255, 80] on span "OK" at bounding box center [253, 80] width 5 height 6
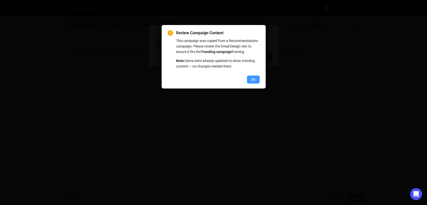
click at [256, 79] on button "OK" at bounding box center [253, 80] width 13 height 8
click at [250, 81] on button "OK" at bounding box center [253, 80] width 13 height 8
click at [251, 80] on button "OK" at bounding box center [253, 80] width 13 height 8
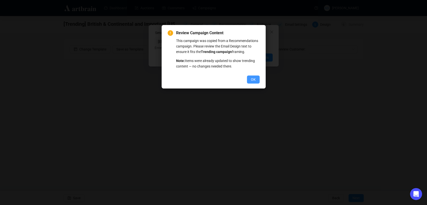
click at [252, 80] on span "OK" at bounding box center [253, 80] width 5 height 6
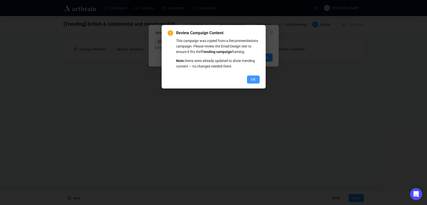
click at [254, 80] on span "OK" at bounding box center [253, 80] width 5 height 6
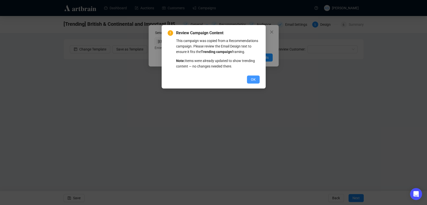
click at [254, 79] on span "OK" at bounding box center [253, 80] width 5 height 6
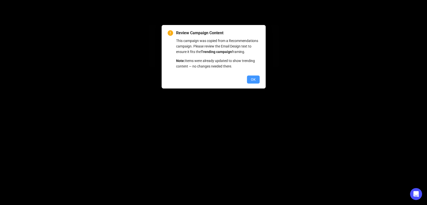
click at [254, 80] on span "OK" at bounding box center [253, 80] width 5 height 6
click at [252, 78] on span "OK" at bounding box center [253, 80] width 5 height 6
click at [254, 81] on span "OK" at bounding box center [253, 80] width 5 height 6
click at [249, 77] on button "OK" at bounding box center [253, 80] width 13 height 8
click at [251, 81] on span "OK" at bounding box center [253, 80] width 5 height 6
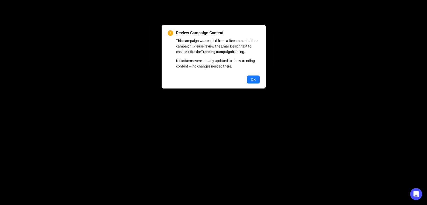
click at [251, 81] on div "Review Campaign Content This campaign was copied from a Recommendations campaig…" at bounding box center [213, 102] width 427 height 205
click at [251, 81] on span "OK" at bounding box center [253, 80] width 5 height 6
click at [251, 81] on div "Review Campaign Content This campaign was copied from a Recommendations campaig…" at bounding box center [213, 102] width 427 height 205
click at [251, 81] on span "OK" at bounding box center [253, 80] width 5 height 6
click at [251, 81] on div "Review Campaign Content This campaign was copied from a Recommendations campaig…" at bounding box center [213, 102] width 427 height 205
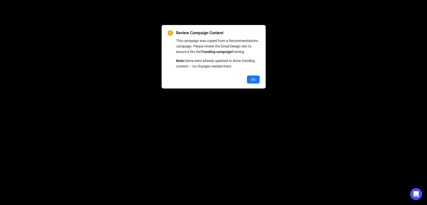
click at [251, 81] on span "OK" at bounding box center [253, 80] width 5 height 6
click at [251, 81] on div "Review Campaign Content This campaign was copied from a Recommendations campaig…" at bounding box center [213, 102] width 427 height 205
click at [251, 81] on span "OK" at bounding box center [253, 80] width 5 height 6
click at [252, 81] on div "Review Campaign Content This campaign was copied from a Recommendations campaig…" at bounding box center [213, 102] width 427 height 205
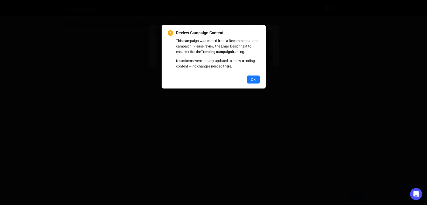
click at [252, 81] on span "OK" at bounding box center [253, 80] width 5 height 6
click at [252, 81] on div "Review Campaign Content This campaign was copied from a Recommendations campaig…" at bounding box center [213, 102] width 427 height 205
click at [252, 81] on span "OK" at bounding box center [253, 80] width 5 height 6
click at [252, 81] on div "Review Campaign Content This campaign was copied from a Recommendations campaig…" at bounding box center [213, 102] width 427 height 205
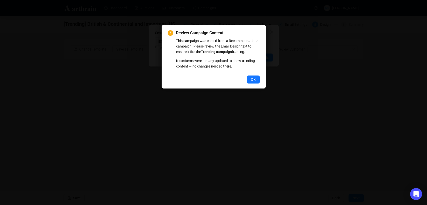
click at [252, 81] on span "OK" at bounding box center [253, 80] width 5 height 6
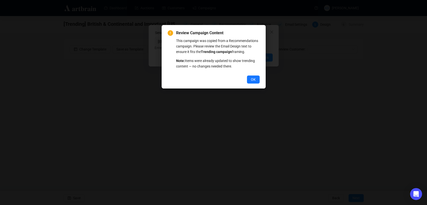
click at [252, 81] on div "Review Campaign Content This campaign was copied from a Recommendations campaig…" at bounding box center [213, 102] width 427 height 205
click at [250, 79] on button "OK" at bounding box center [253, 80] width 13 height 8
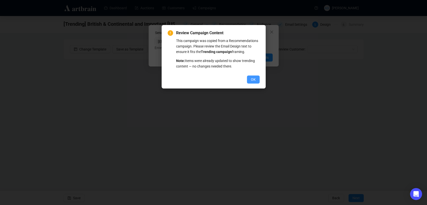
click at [250, 79] on div "Review Campaign Content This campaign was copied from a Recommendations campaig…" at bounding box center [213, 102] width 427 height 205
click at [250, 79] on button "OK" at bounding box center [253, 80] width 13 height 8
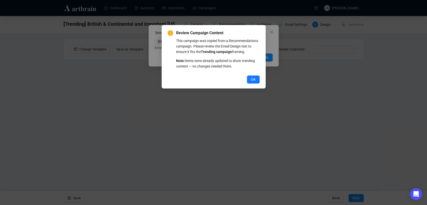
click at [250, 80] on button "OK" at bounding box center [253, 80] width 13 height 8
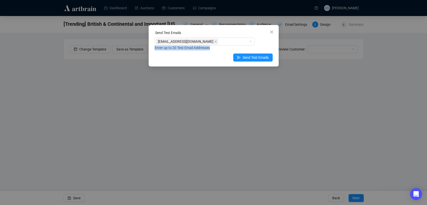
click at [250, 80] on div "Send Test Emails [EMAIL_ADDRESS][DOMAIN_NAME] Enter up to 20 Test Email Address…" at bounding box center [213, 102] width 427 height 205
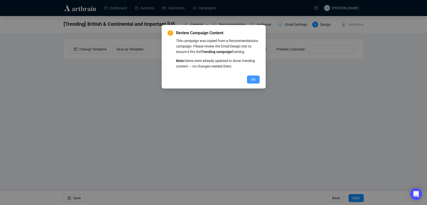
click at [251, 79] on span "OK" at bounding box center [253, 80] width 5 height 6
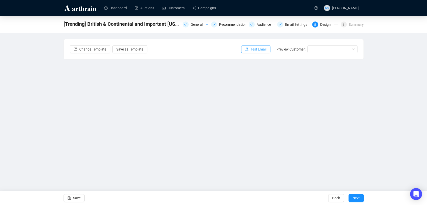
click at [253, 52] on span "Test Email" at bounding box center [259, 50] width 16 height 6
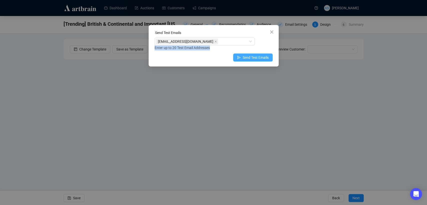
click at [255, 57] on span "Send Test Emails" at bounding box center [256, 58] width 26 height 6
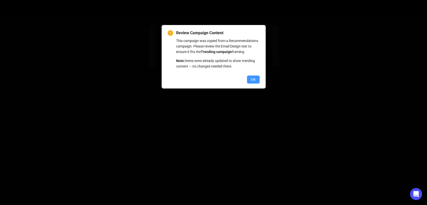
click at [251, 79] on button "OK" at bounding box center [253, 80] width 13 height 8
click at [251, 79] on div "Review Campaign Content This campaign was copied from a Recommendations campaig…" at bounding box center [213, 102] width 427 height 205
click at [251, 79] on span "OK" at bounding box center [253, 80] width 5 height 6
click at [251, 79] on div "Review Campaign Content This campaign was copied from a Recommendations campaig…" at bounding box center [213, 102] width 427 height 205
click at [251, 79] on span "OK" at bounding box center [253, 80] width 5 height 6
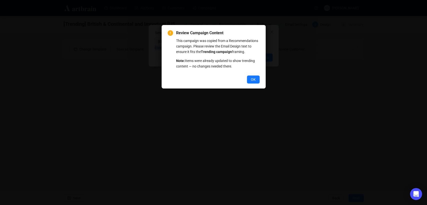
click at [251, 80] on div "Review Campaign Content This campaign was copied from a Recommendations campaig…" at bounding box center [213, 102] width 427 height 205
click at [251, 80] on span "OK" at bounding box center [253, 80] width 5 height 6
click at [252, 80] on div "Review Campaign Content This campaign was copied from a Recommendations campaig…" at bounding box center [213, 102] width 427 height 205
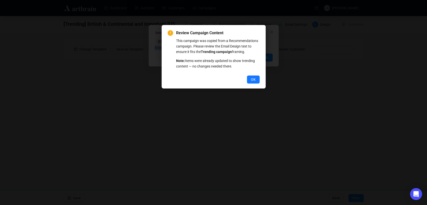
click at [252, 80] on span "OK" at bounding box center [253, 80] width 5 height 6
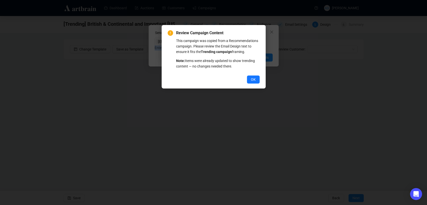
click at [252, 80] on div "Review Campaign Content This campaign was copied from a Recommendations campaig…" at bounding box center [213, 102] width 427 height 205
click at [252, 80] on span "OK" at bounding box center [253, 80] width 5 height 6
click at [252, 80] on div "Review Campaign Content This campaign was copied from a Recommendations campaig…" at bounding box center [213, 102] width 427 height 205
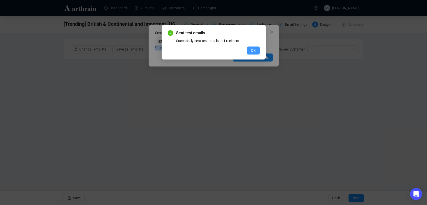
click at [250, 49] on button "OK" at bounding box center [253, 51] width 13 height 8
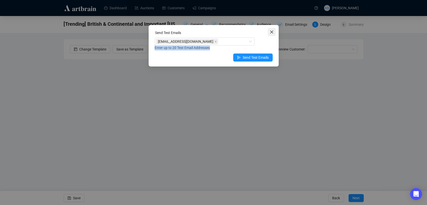
click at [270, 32] on icon "close" at bounding box center [272, 32] width 4 height 4
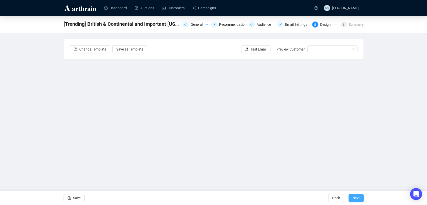
click at [360, 199] on span "Next" at bounding box center [356, 198] width 7 height 14
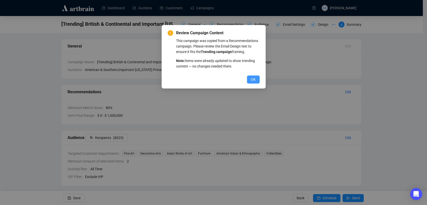
click at [254, 78] on span "OK" at bounding box center [253, 80] width 5 height 6
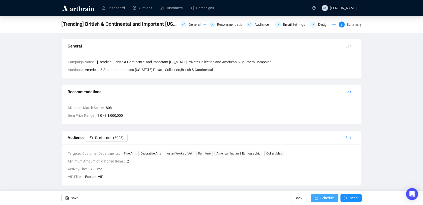
click at [324, 199] on span "Schedule" at bounding box center [327, 198] width 14 height 14
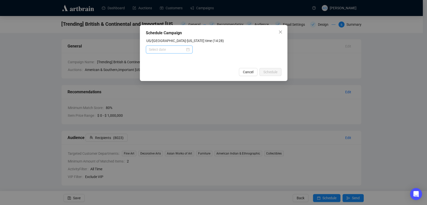
click at [189, 50] on div at bounding box center [169, 50] width 41 height 6
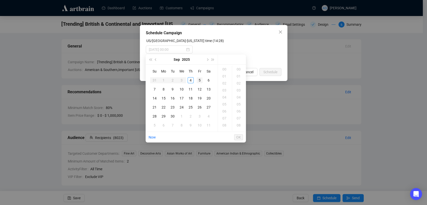
click at [200, 81] on div "5" at bounding box center [200, 80] width 6 height 6
click at [224, 97] on div "08" at bounding box center [225, 97] width 12 height 7
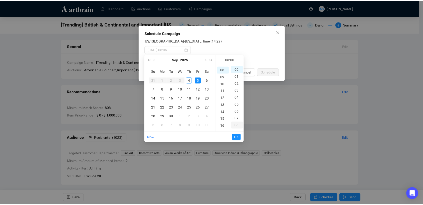
scroll to position [56, 0]
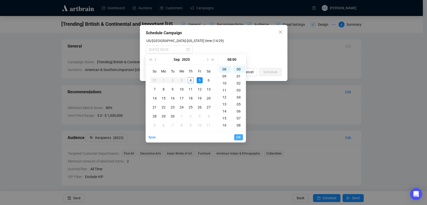
type input "[DATE] 08:00"
click at [240, 137] on span "OK" at bounding box center [238, 138] width 5 height 10
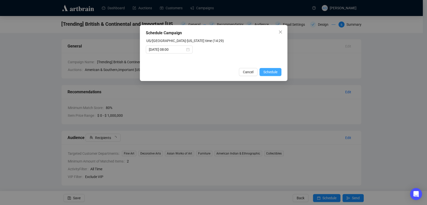
click at [276, 72] on span "Schedule" at bounding box center [271, 72] width 14 height 6
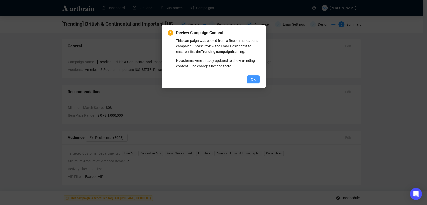
click at [254, 78] on span "OK" at bounding box center [253, 80] width 5 height 6
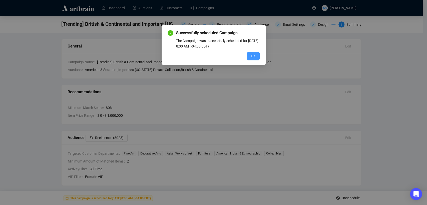
click at [252, 58] on span "OK" at bounding box center [253, 56] width 5 height 6
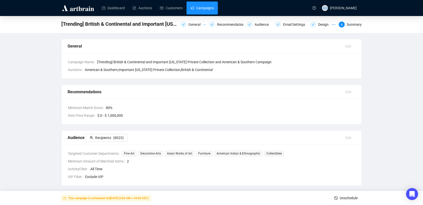
click at [205, 8] on link "Campaigns" at bounding box center [202, 8] width 23 height 13
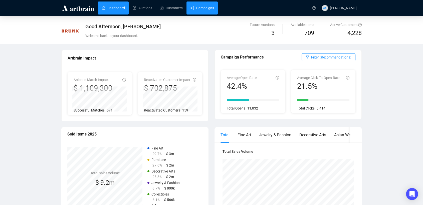
click at [201, 10] on link "Campaigns" at bounding box center [202, 8] width 23 height 13
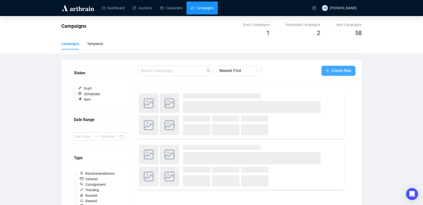
click at [343, 69] on span "Create New" at bounding box center [342, 71] width 20 height 6
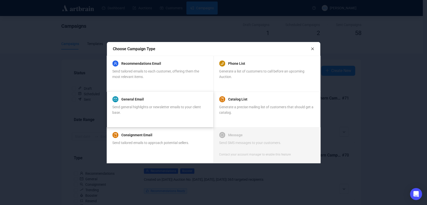
click at [179, 109] on span "Send general highlights or newsletter emails to your client base." at bounding box center [156, 110] width 89 height 10
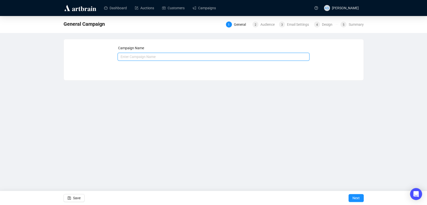
click at [143, 56] on input "text" at bounding box center [214, 57] width 192 height 8
type input "October 21-22, 2025 Dave Drake Jar & Jug"
click at [355, 195] on span "Next" at bounding box center [356, 198] width 7 height 14
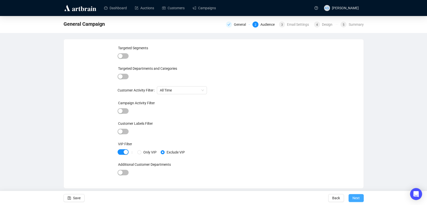
click at [355, 195] on span "Next" at bounding box center [356, 198] width 7 height 14
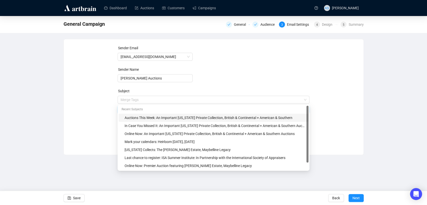
drag, startPoint x: 288, startPoint y: 99, endPoint x: 84, endPoint y: 100, distance: 204.3
click at [84, 100] on div "Sender Email newsletter@brunkauctions.com Sender Name Brunk Auctions Subject Me…" at bounding box center [214, 93] width 288 height 96
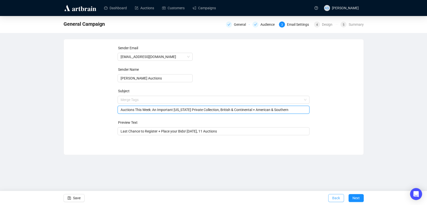
click at [338, 195] on span "Back" at bounding box center [337, 198] width 8 height 14
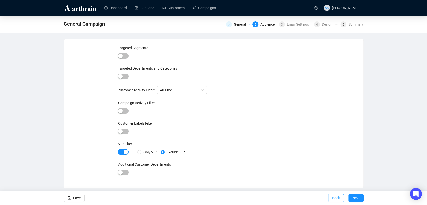
click at [336, 195] on span "Back" at bounding box center [337, 198] width 8 height 14
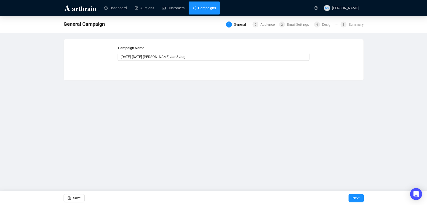
click at [212, 6] on link "Campaigns" at bounding box center [204, 8] width 23 height 13
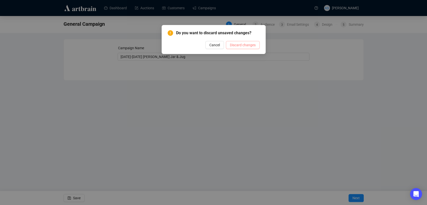
click at [240, 47] on span "Discard changes" at bounding box center [243, 45] width 26 height 6
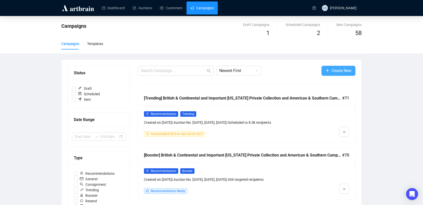
click at [329, 72] on icon "plus" at bounding box center [328, 71] width 4 height 4
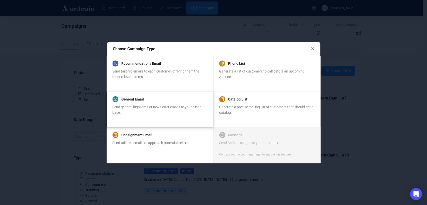
click at [146, 111] on div "Send general highlights or newsletter emails to your client base." at bounding box center [159, 109] width 95 height 11
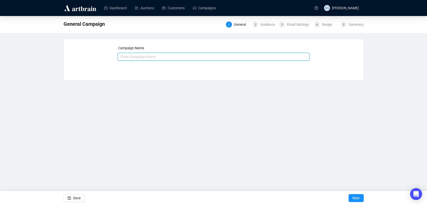
click at [137, 58] on input "text" at bounding box center [214, 57] width 192 height 8
type input "Fall 2025 Calendar"
click at [356, 195] on span "Next" at bounding box center [356, 198] width 7 height 14
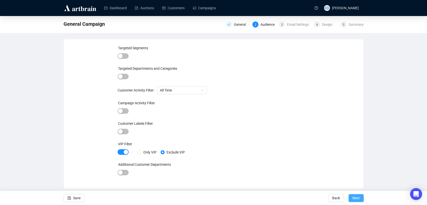
click at [363, 195] on button "Next" at bounding box center [356, 198] width 15 height 8
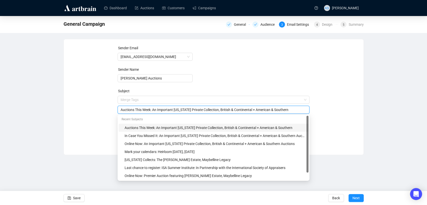
drag, startPoint x: 287, startPoint y: 100, endPoint x: 56, endPoint y: 94, distance: 230.9
click at [56, 94] on div "General Campaign General Audience 3 Email Settings 4 Design 5 Summary Sender Em…" at bounding box center [213, 85] width 427 height 139
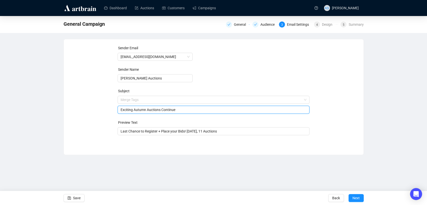
type input "Exciting Autumn Auctions Continue"
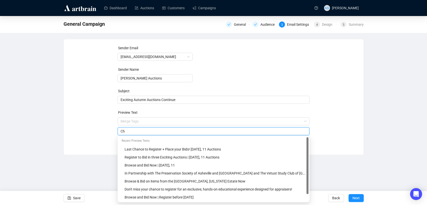
type input "C"
type input "D"
type input "C"
click at [185, 99] on span "Exciting Autumn Auctions Continue" at bounding box center [214, 100] width 192 height 4
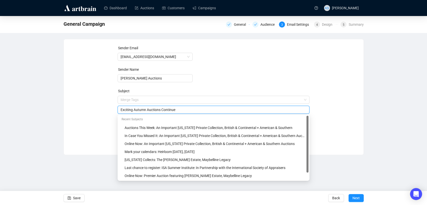
drag, startPoint x: 155, startPoint y: 114, endPoint x: 93, endPoint y: 109, distance: 62.3
click at [93, 109] on div "Sender Email newsletter@brunkauctions.com Sender Name Brunk Auctions Subject Me…" at bounding box center [214, 93] width 288 height 96
click at [101, 123] on div "Sender Email newsletter@brunkauctions.com Sender Name Brunk Auctions Subject Me…" at bounding box center [214, 93] width 288 height 96
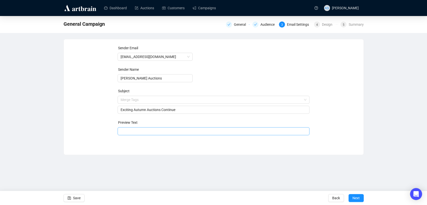
click at [134, 131] on input "search" at bounding box center [214, 132] width 186 height 8
paste input "Exciting Autumn Auctions Continue"
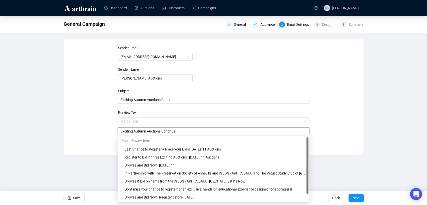
type input "Exciting Autumn Auctions Continue"
drag, startPoint x: 98, startPoint y: 93, endPoint x: 84, endPoint y: 92, distance: 14.8
click at [84, 92] on div "Sender Email newsletter@brunkauctions.com Sender Name Brunk Auctions Subject Ex…" at bounding box center [214, 93] width 288 height 96
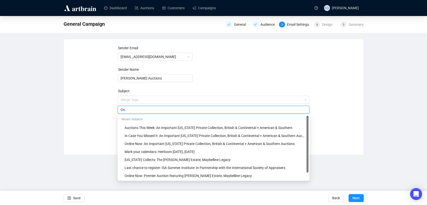
type input "O"
click at [88, 122] on div "Sender Email newsletter@brunkauctions.com Sender Name Brunk Auctions Subject Me…" at bounding box center [214, 93] width 288 height 96
click at [170, 110] on input "search" at bounding box center [214, 110] width 186 height 8
click at [159, 100] on input "search" at bounding box center [212, 100] width 182 height 8
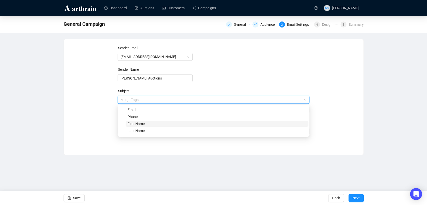
click at [143, 124] on span "First Name" at bounding box center [136, 124] width 17 height 4
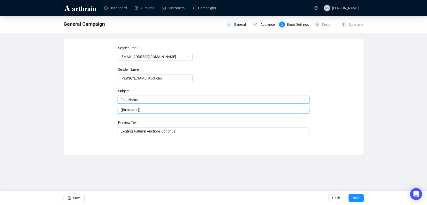
click at [145, 113] on div "{{firstname}}" at bounding box center [214, 110] width 192 height 8
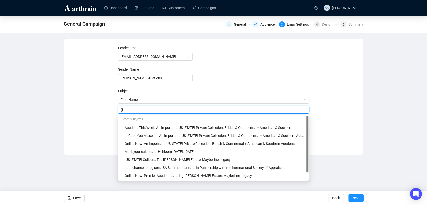
type input "{"
